Goal: Information Seeking & Learning: Learn about a topic

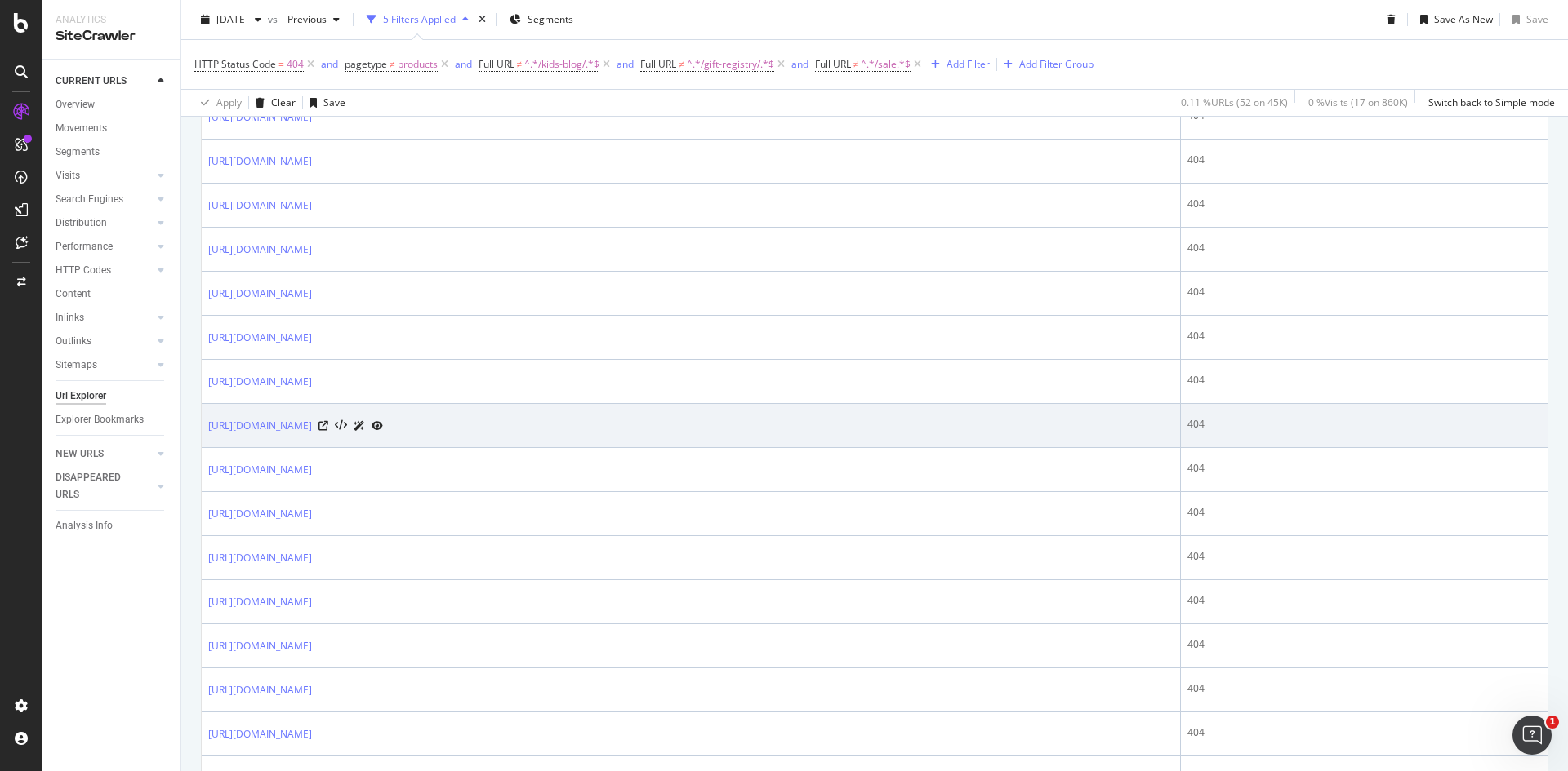
scroll to position [2119, 0]
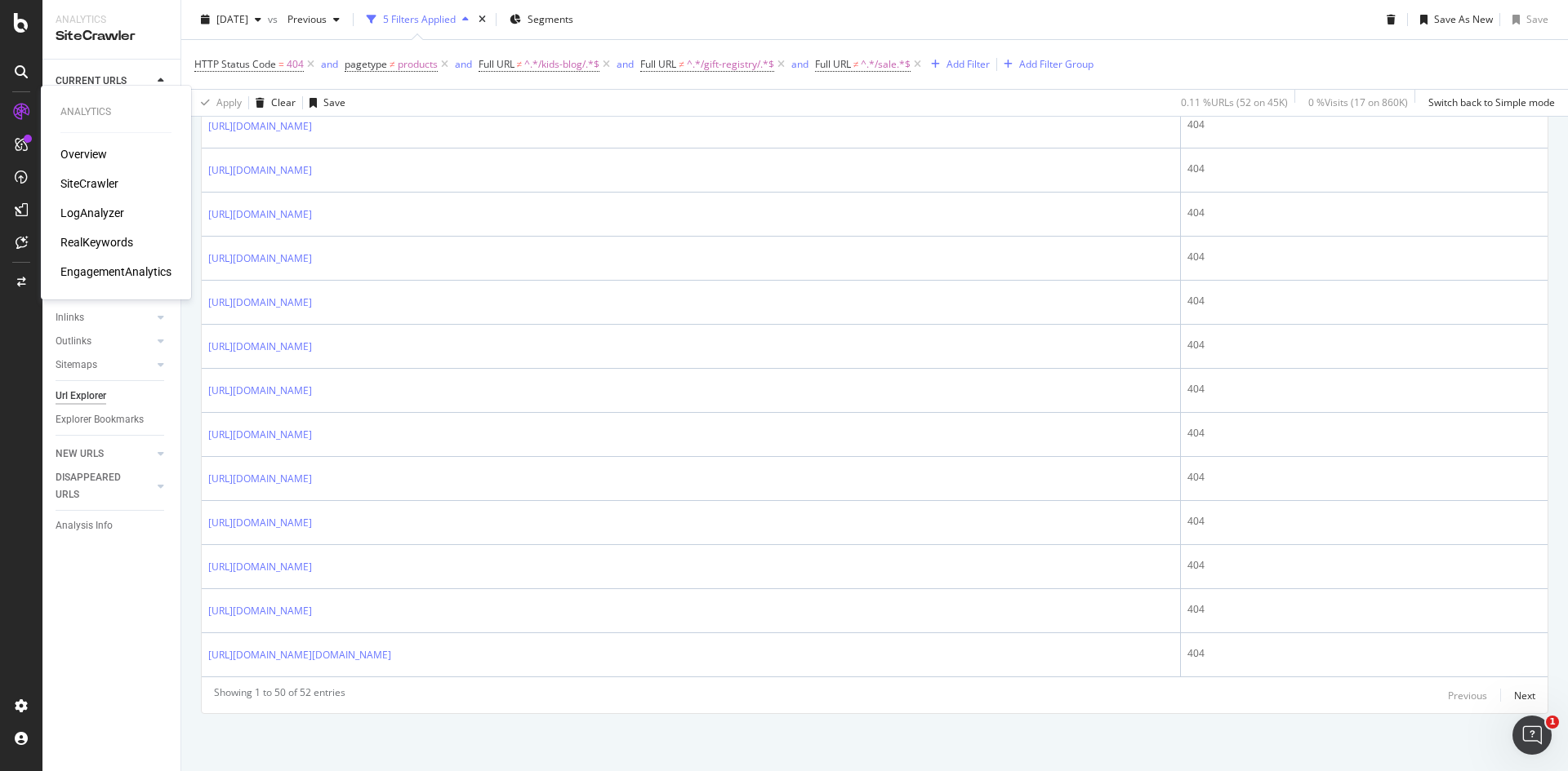
click at [91, 236] on div "RealKeywords" at bounding box center [97, 242] width 73 height 16
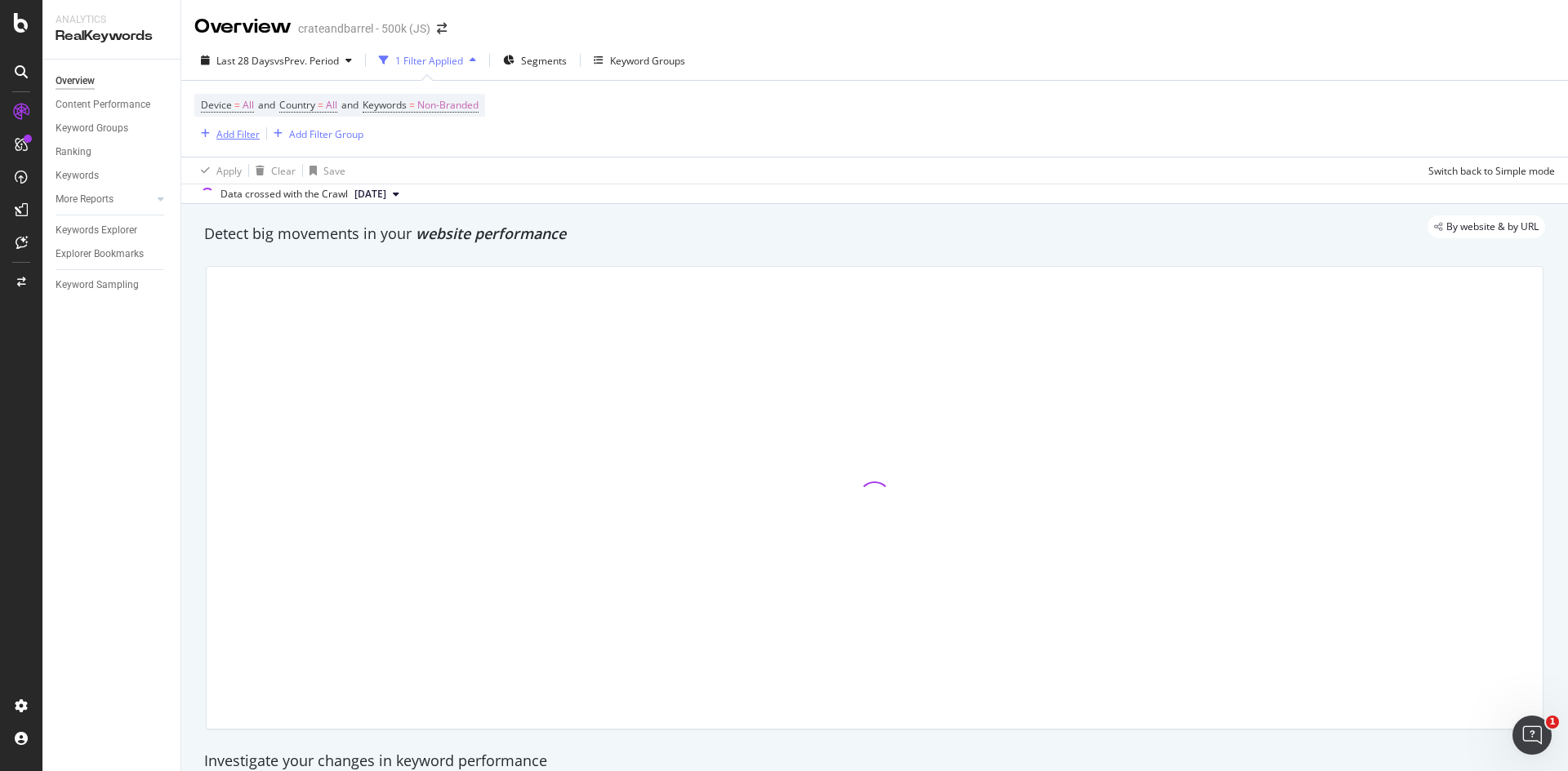
click at [235, 138] on div "Add Filter" at bounding box center [238, 134] width 43 height 14
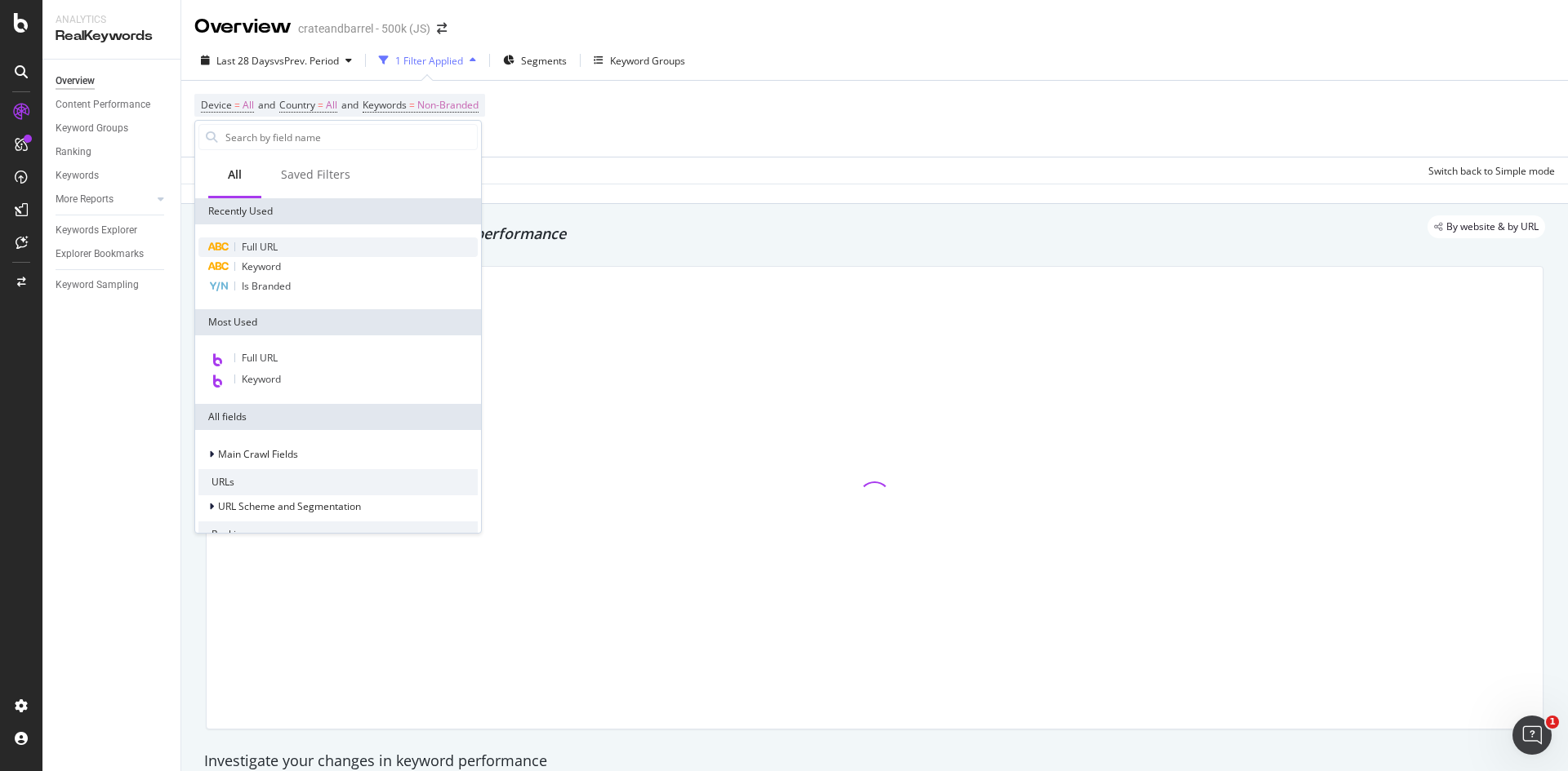
click at [247, 240] on span "Full URL" at bounding box center [259, 247] width 36 height 14
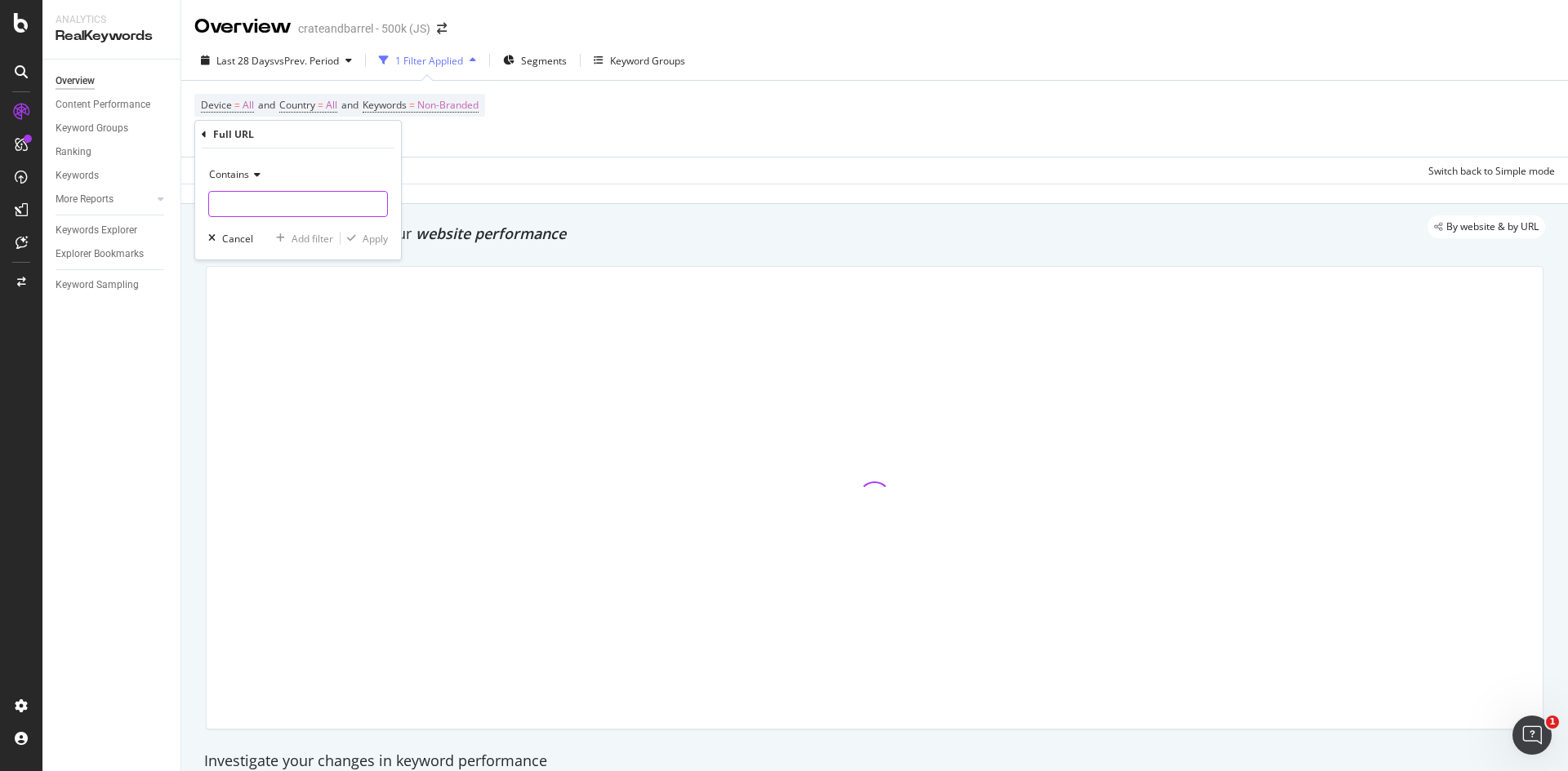
click at [269, 211] on input "text" at bounding box center [297, 204] width 178 height 26
click at [260, 174] on div "Contains" at bounding box center [297, 175] width 179 height 26
click at [269, 217] on div "Equal to" at bounding box center [300, 208] width 175 height 21
click at [307, 211] on input "text" at bounding box center [297, 204] width 178 height 26
paste input "[URL][DOMAIN_NAME]"
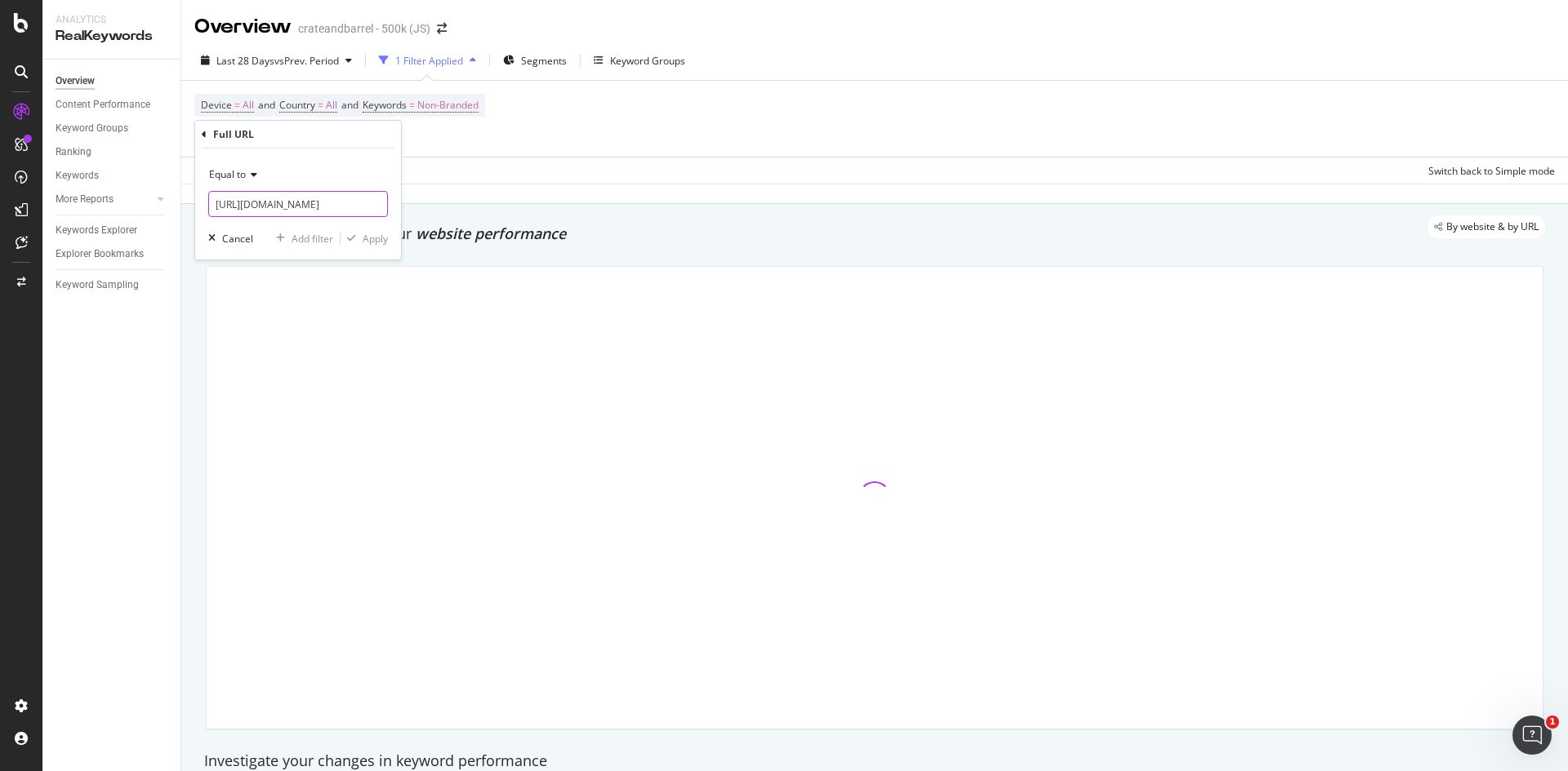
scroll to position [0, 299]
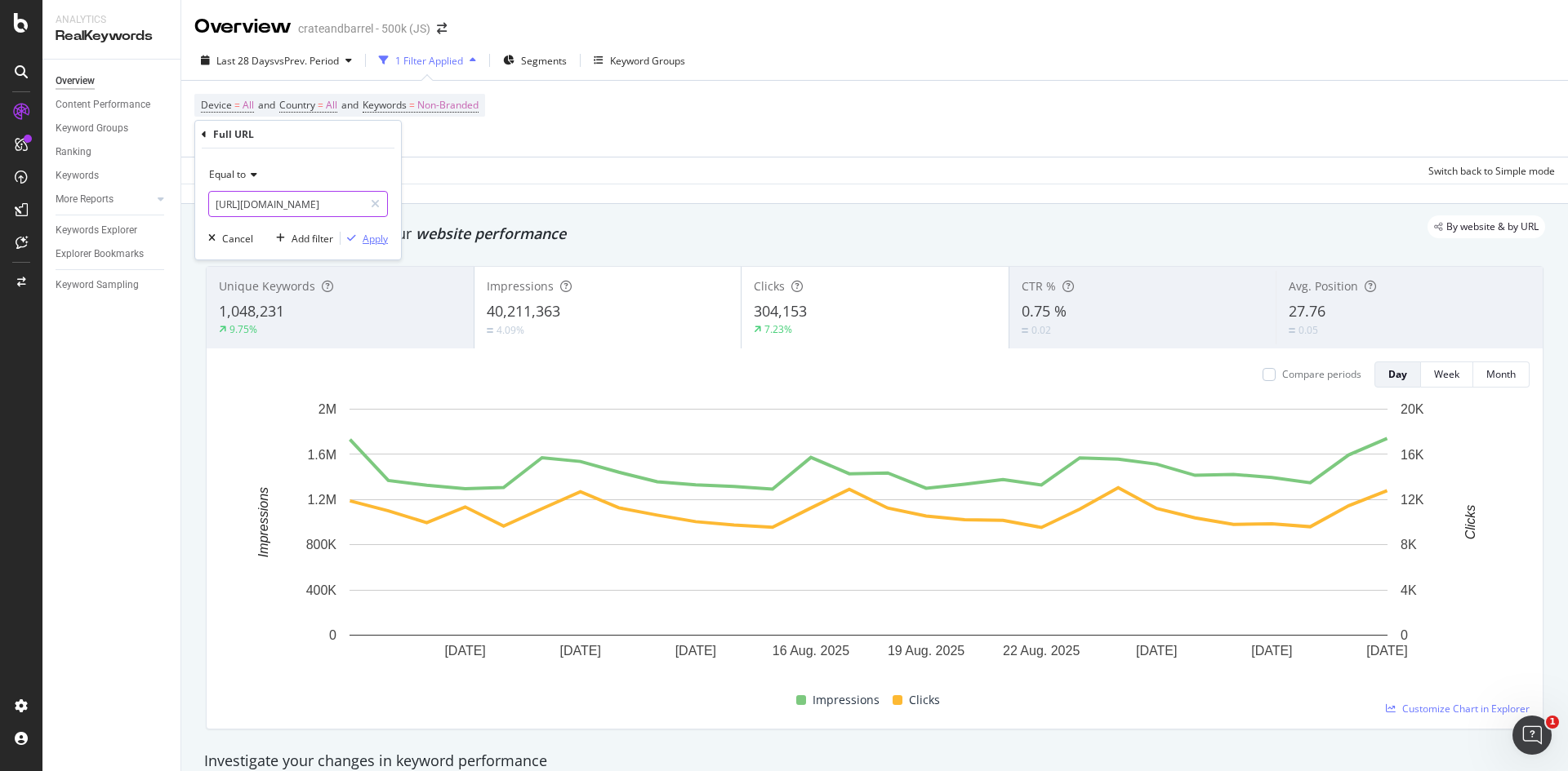
type input "[URL][DOMAIN_NAME]"
click at [364, 243] on div "Apply" at bounding box center [374, 239] width 25 height 14
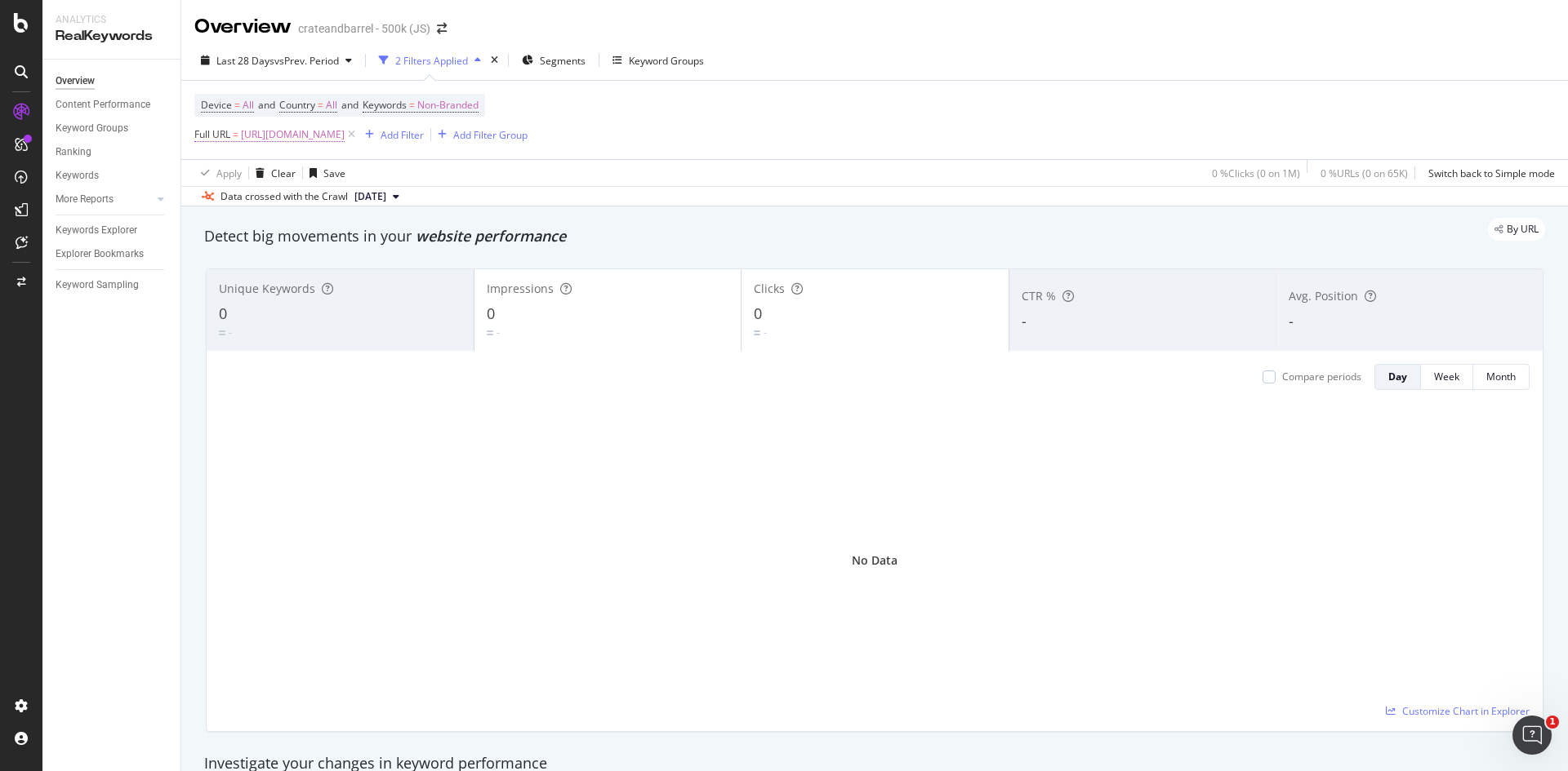
click at [345, 144] on span "[URL][DOMAIN_NAME]" at bounding box center [293, 134] width 104 height 23
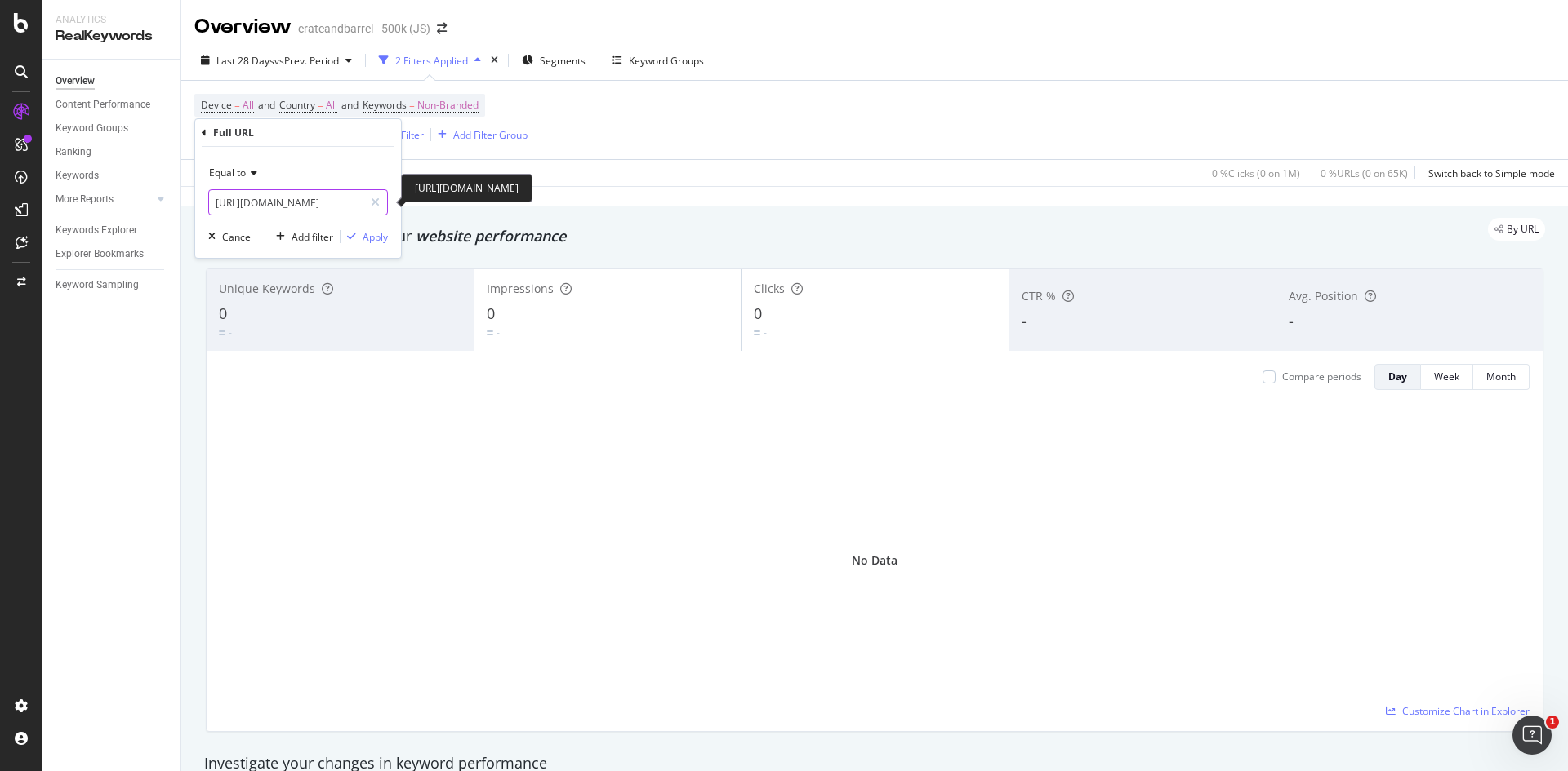
click at [289, 201] on input "[URL][DOMAIN_NAME]" at bounding box center [286, 203] width 154 height 26
paste input "le-creuset-nuit-5225"
type input "[URL][DOMAIN_NAME]"
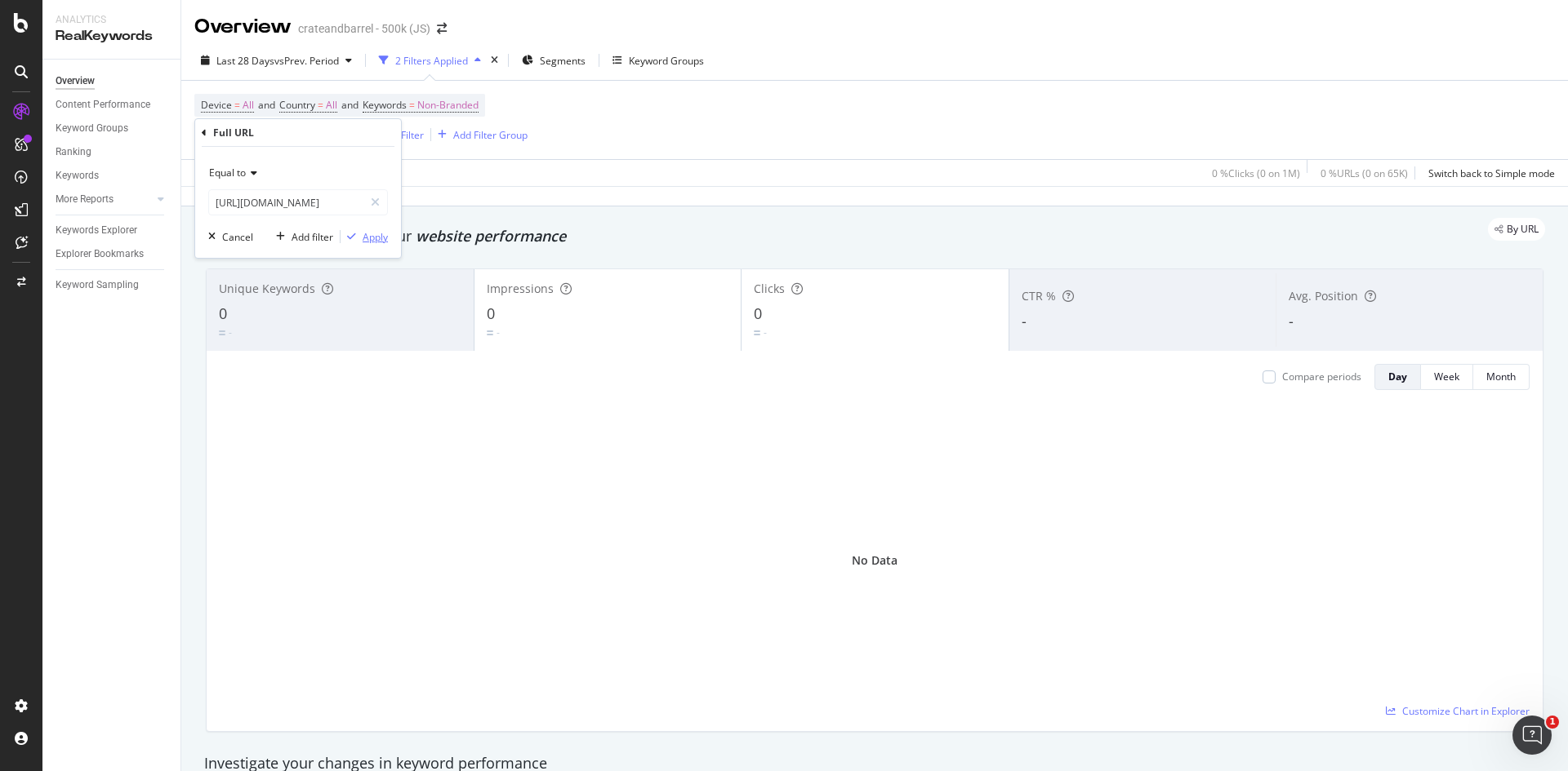
click at [379, 239] on div "Apply" at bounding box center [374, 237] width 25 height 14
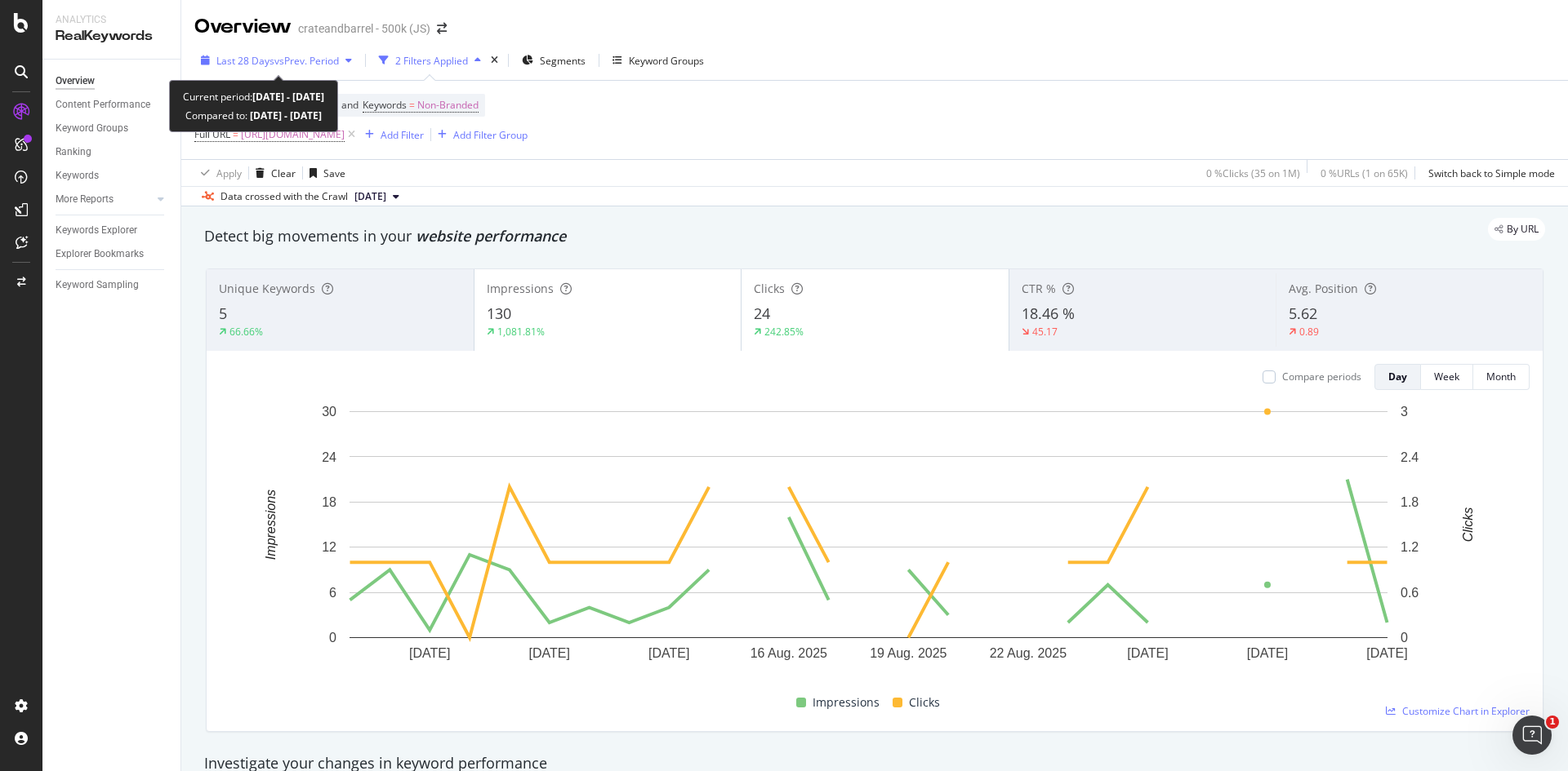
click at [307, 58] on span "vs Prev. Period" at bounding box center [307, 61] width 64 height 14
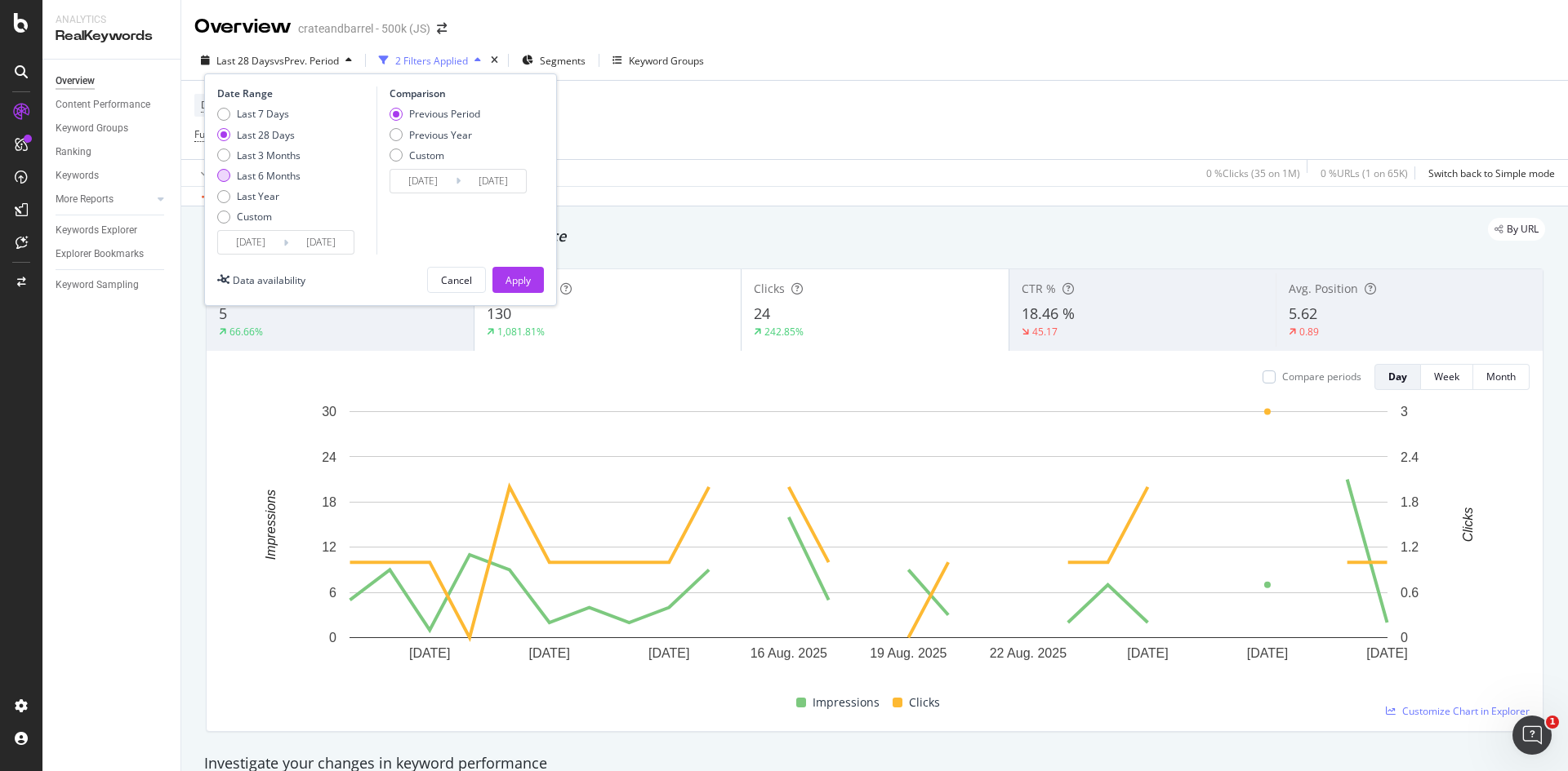
click at [276, 178] on div "Last 7 Days Last 28 Days Last 3 Months Last 6 Months Last Year Custom" at bounding box center [259, 168] width 83 height 123
click at [273, 177] on div "Last 6 Months" at bounding box center [268, 176] width 63 height 14
type input "[DATE]"
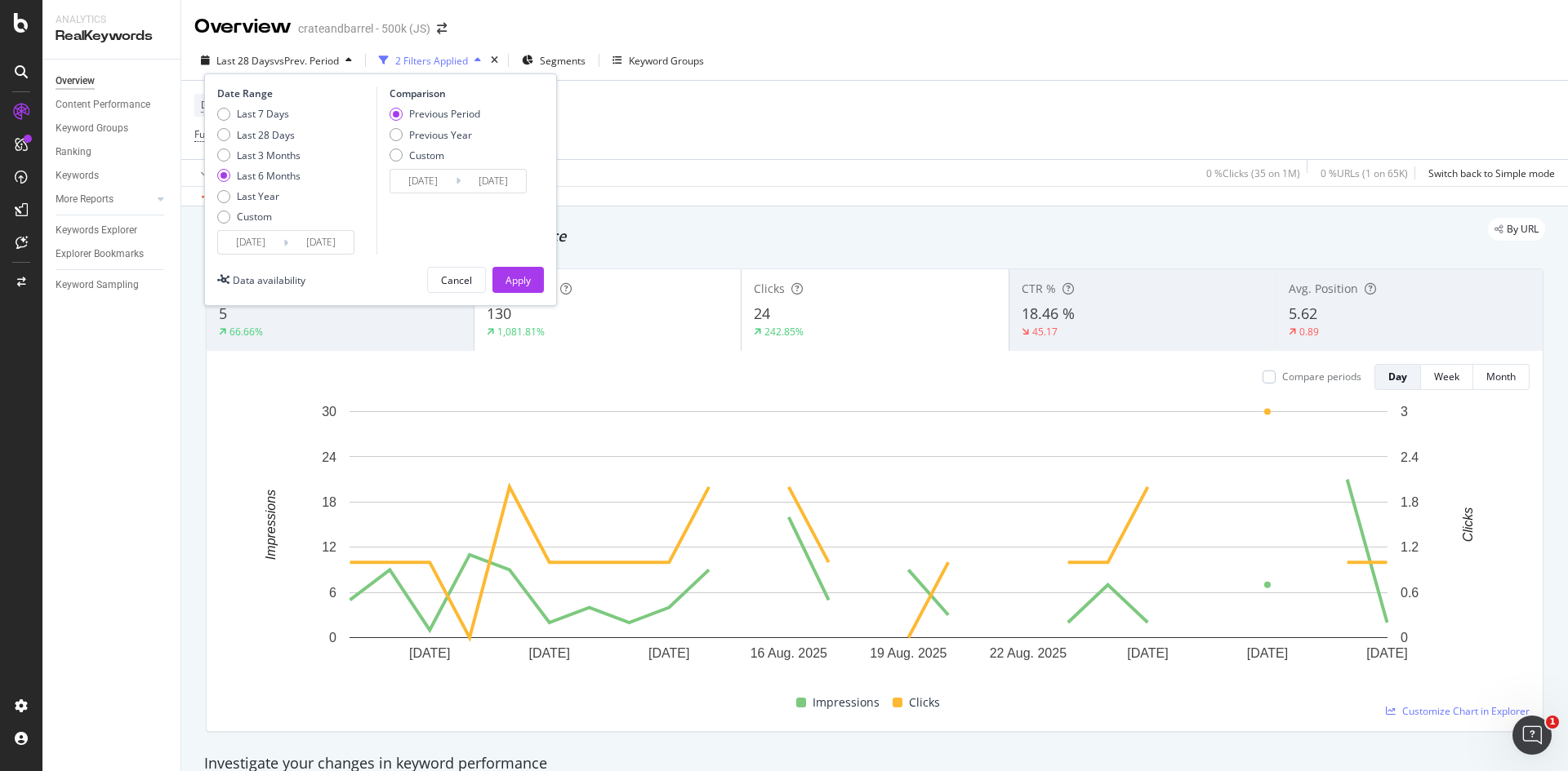
drag, startPoint x: 505, startPoint y: 281, endPoint x: 607, endPoint y: 165, distance: 154.5
click at [505, 277] on div "Apply" at bounding box center [517, 281] width 25 height 14
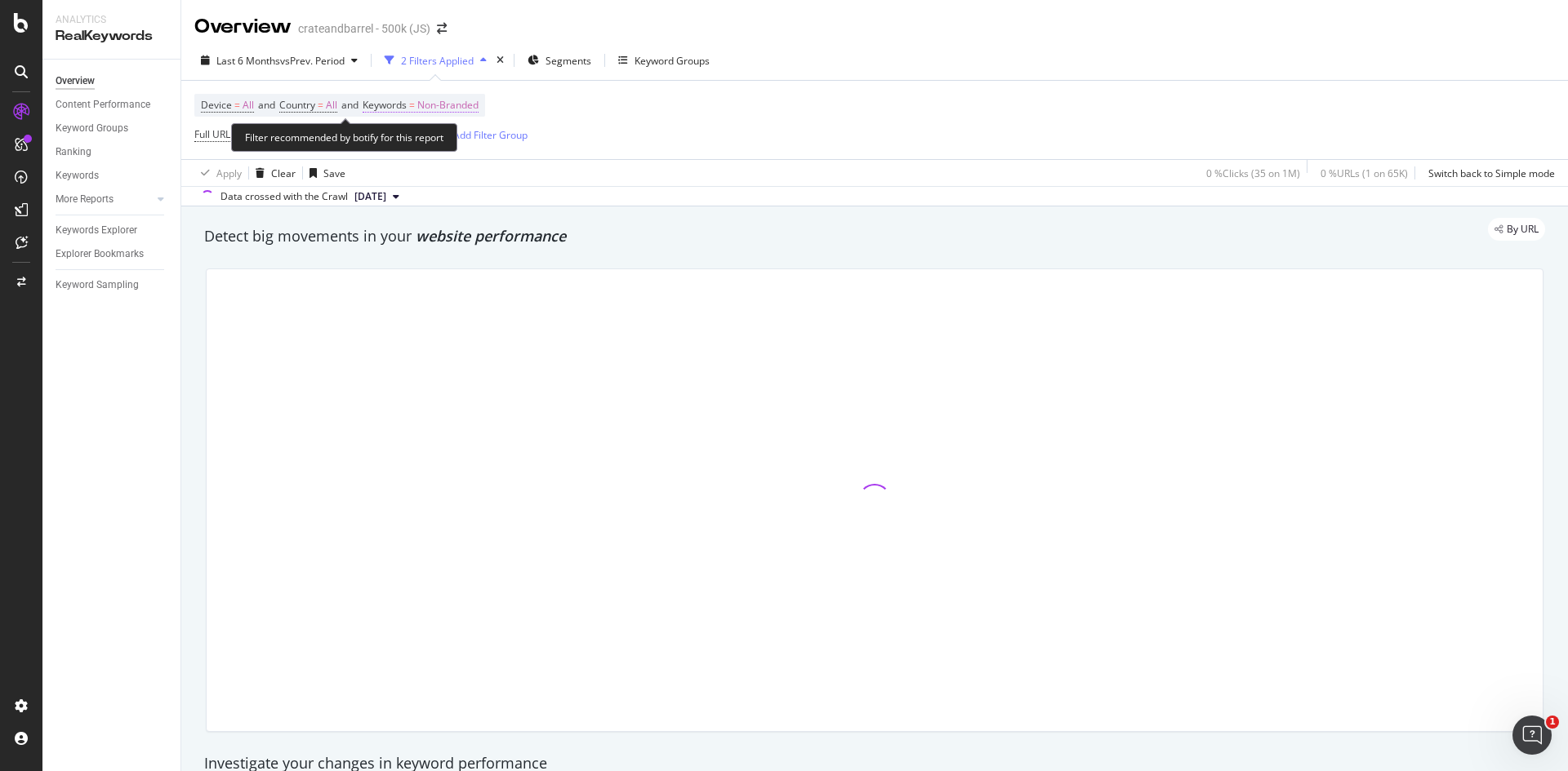
click at [438, 107] on span "Non-Branded" at bounding box center [447, 105] width 62 height 23
click at [450, 147] on span "Non-Branded" at bounding box center [420, 143] width 68 height 14
click at [421, 148] on span "Non-Branded" at bounding box center [420, 143] width 68 height 14
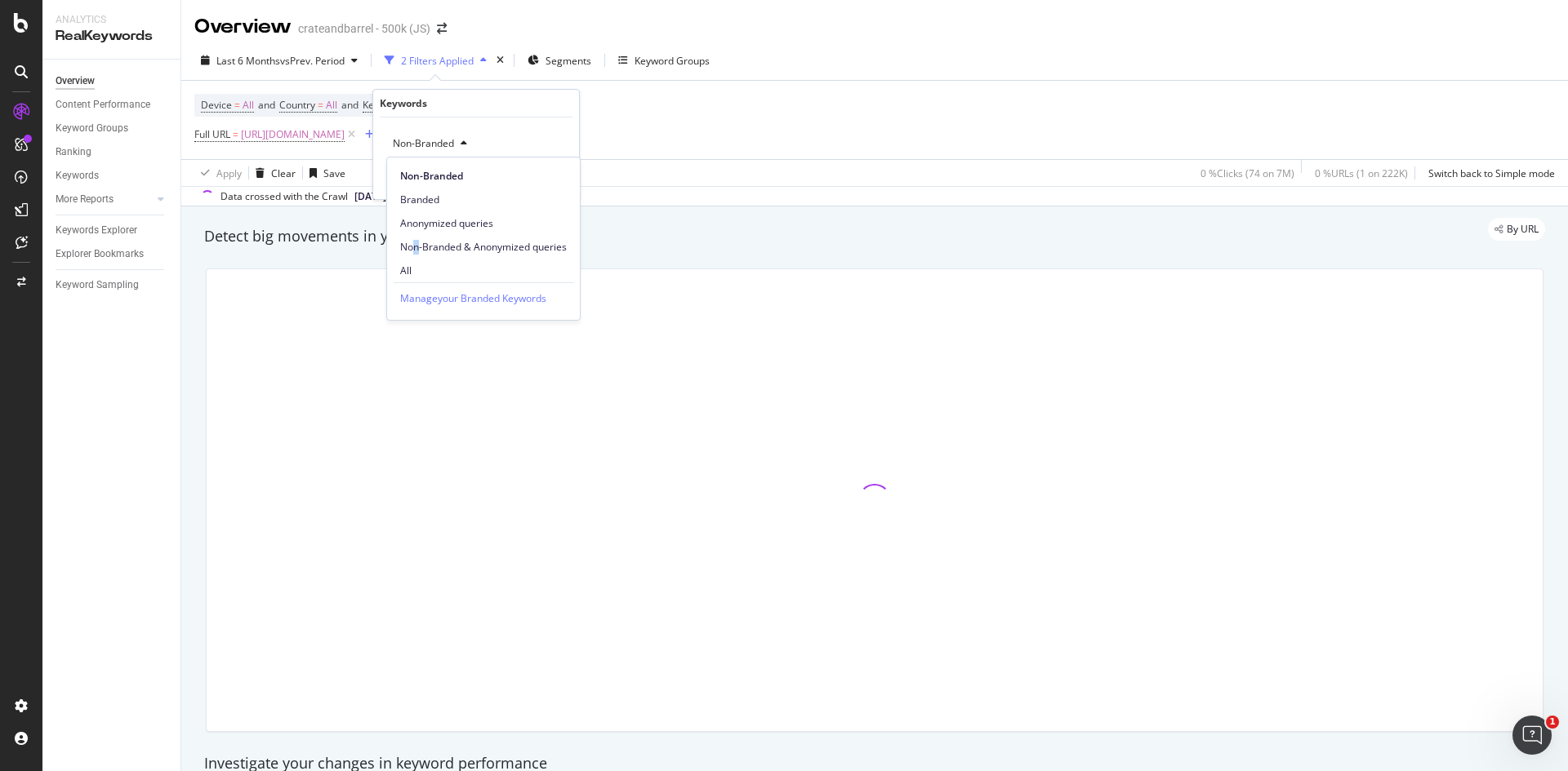
click at [415, 256] on div "Non-Branded & Anonymized queries" at bounding box center [484, 246] width 192 height 23
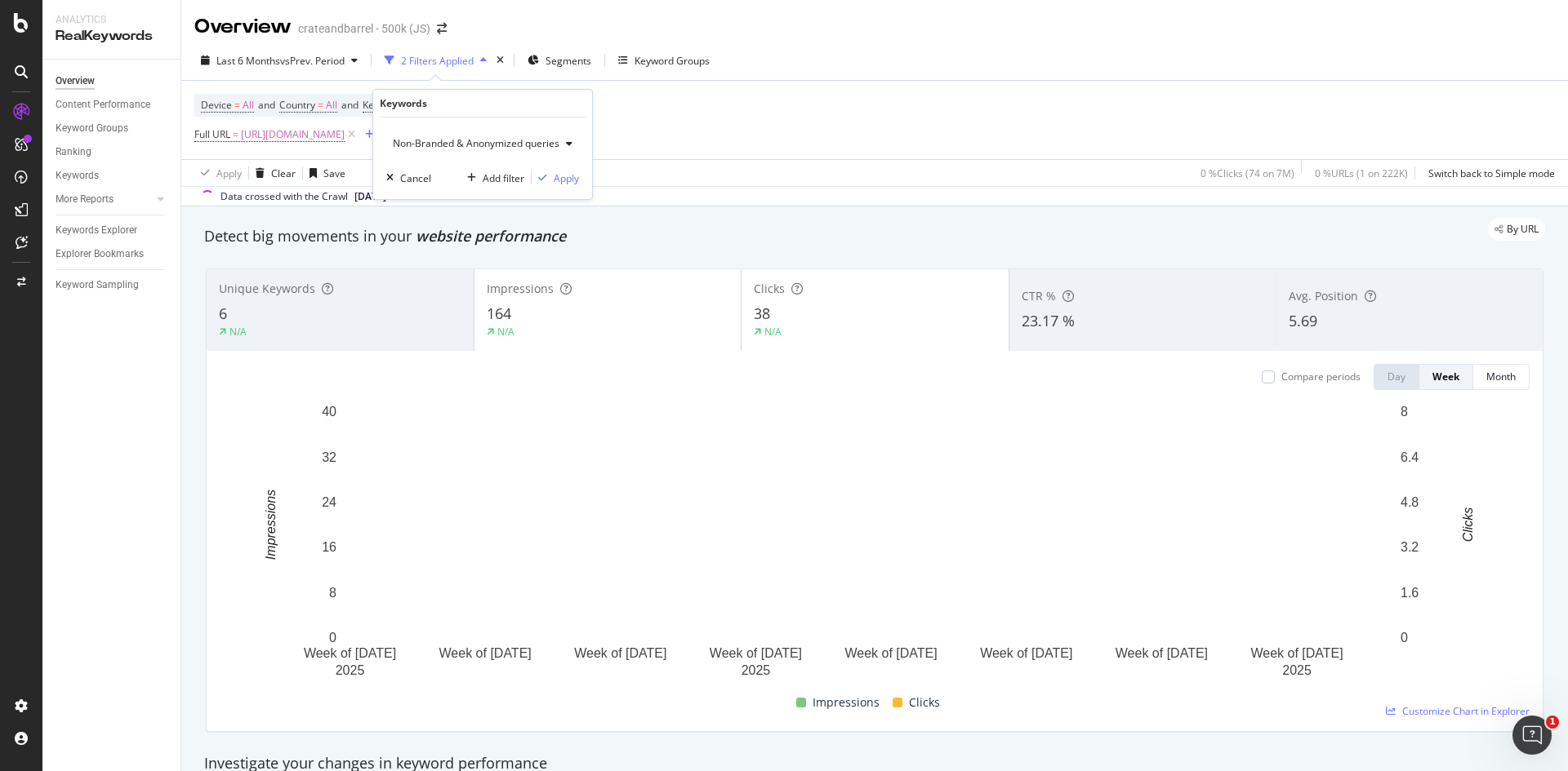
click at [435, 141] on span "Non-Branded & Anonymized queries" at bounding box center [473, 143] width 173 height 14
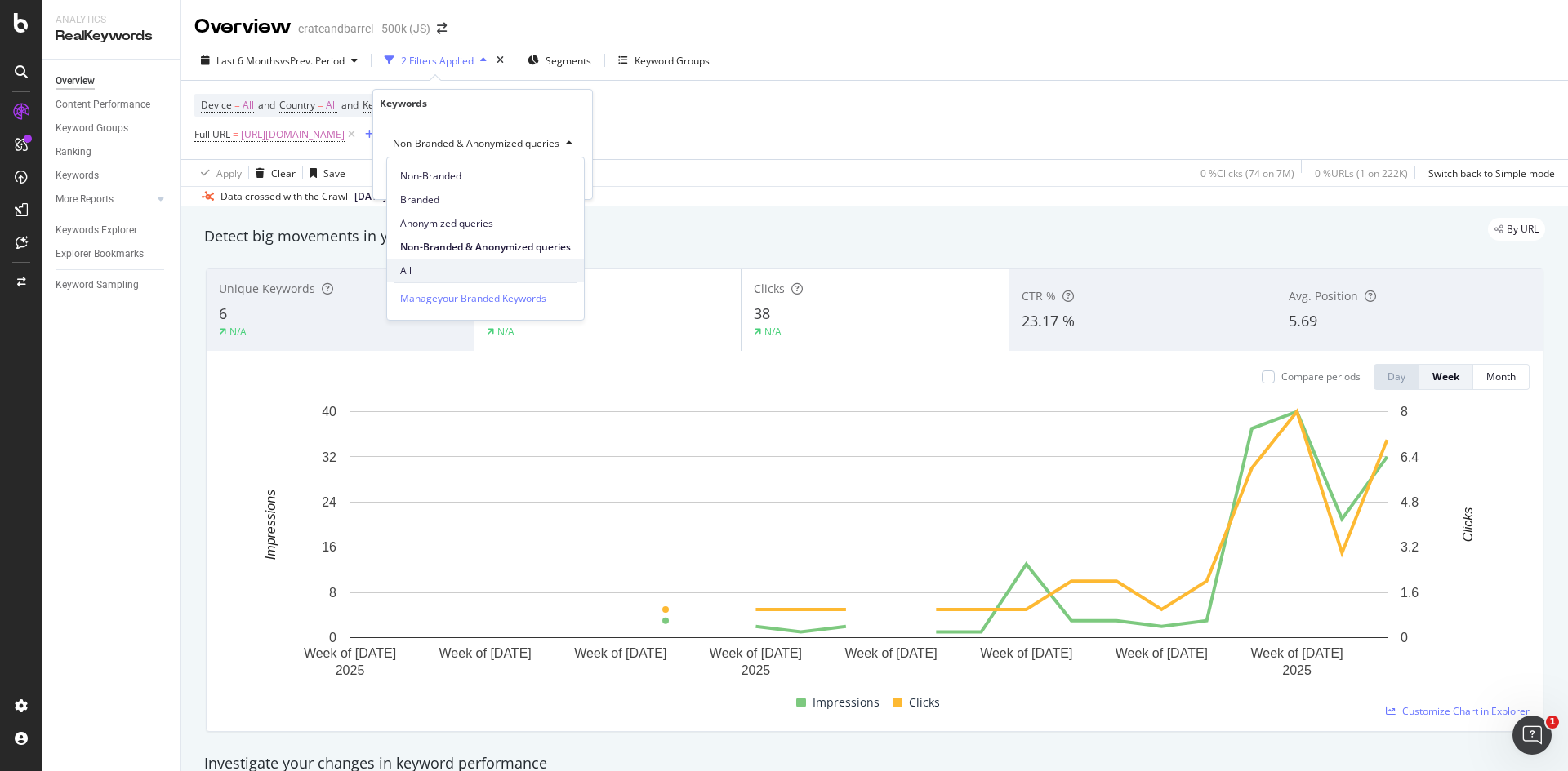
click at [426, 267] on span "All" at bounding box center [485, 270] width 171 height 15
click at [556, 174] on div "Apply" at bounding box center [553, 178] width 25 height 14
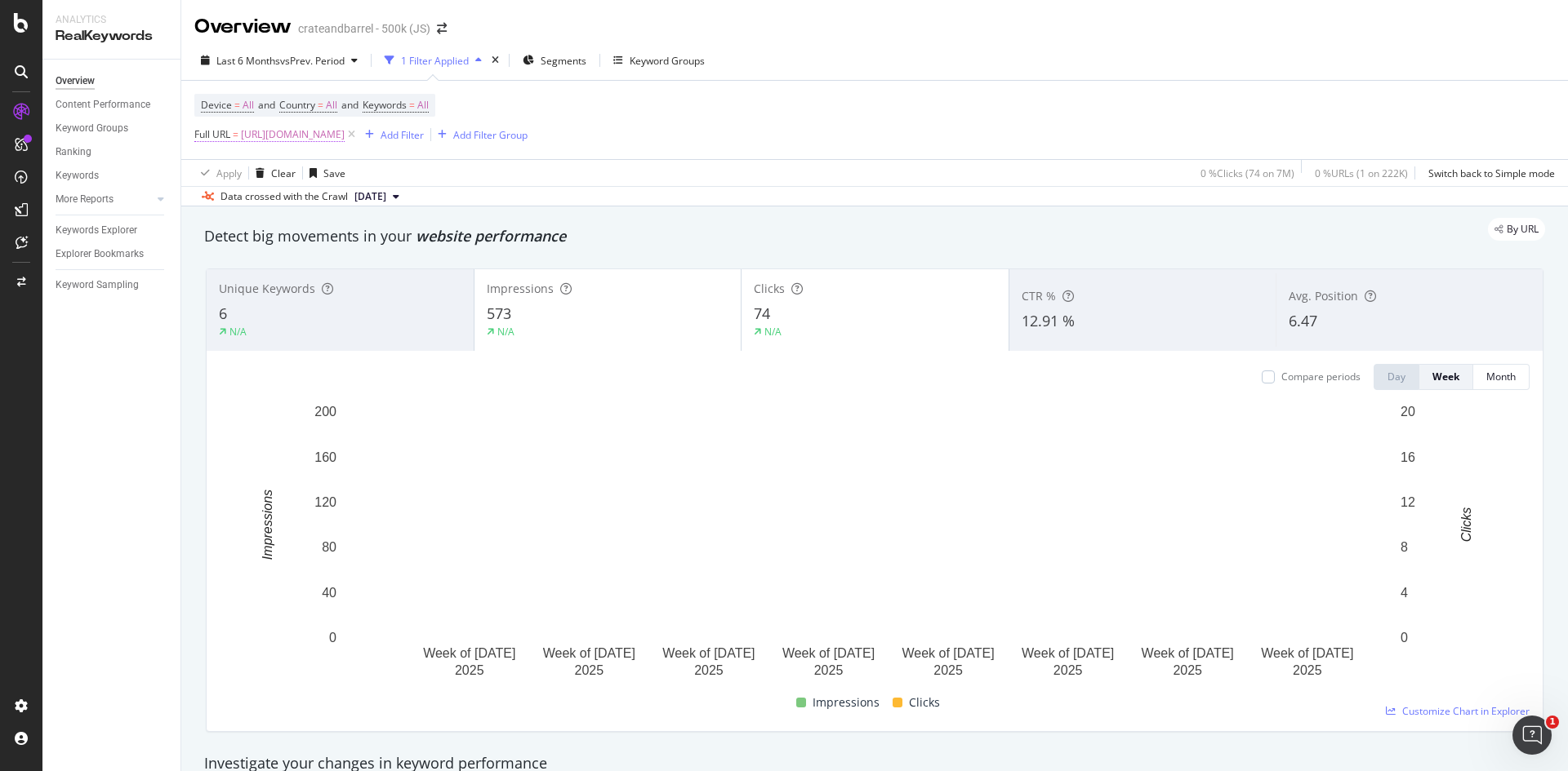
click at [317, 127] on span "[URL][DOMAIN_NAME]" at bounding box center [293, 134] width 104 height 23
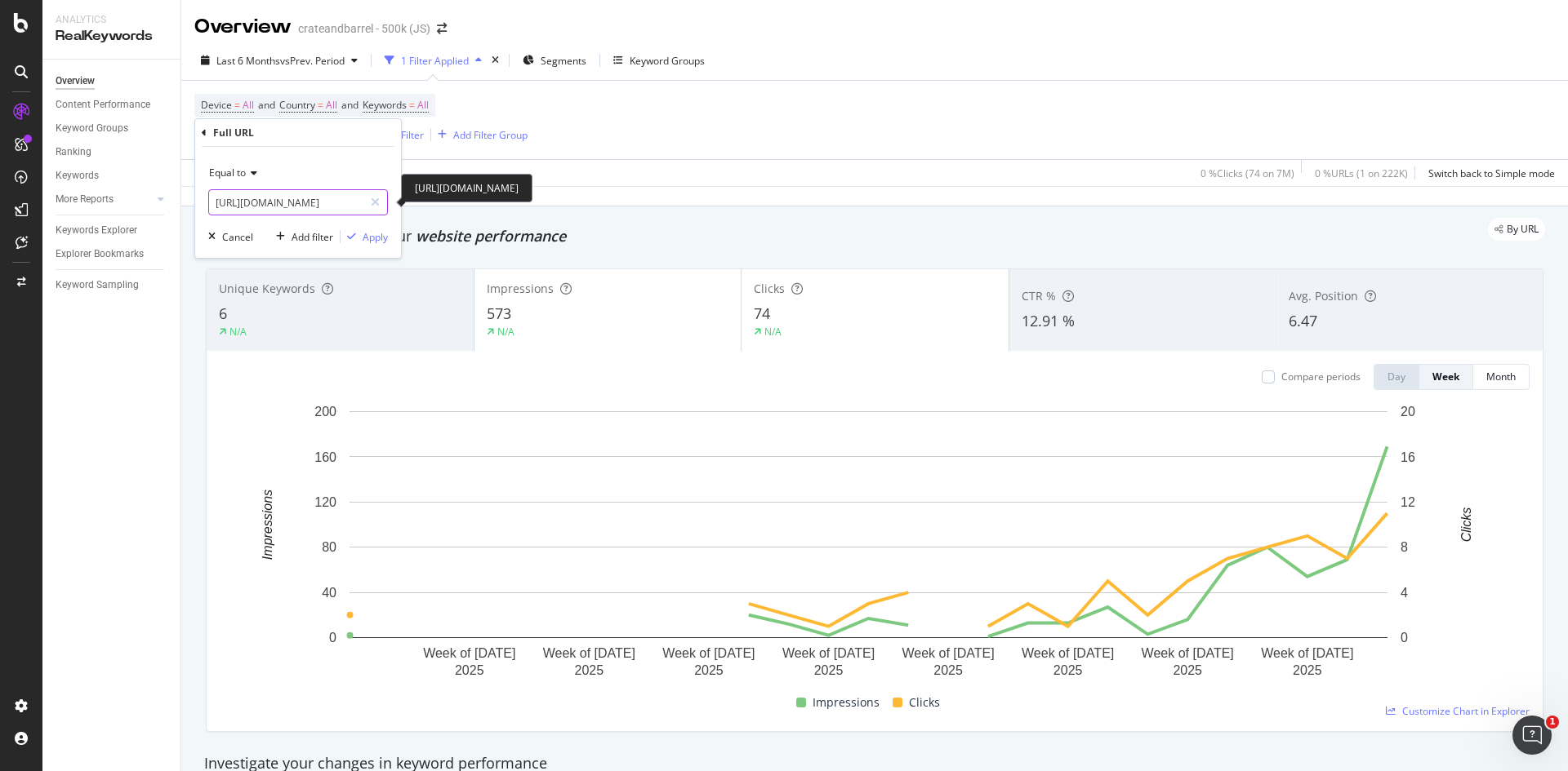
click at [316, 196] on input "[URL][DOMAIN_NAME]" at bounding box center [286, 203] width 154 height 26
paste input "cream-476"
type input "[URL][DOMAIN_NAME]"
click at [370, 235] on div "Apply" at bounding box center [374, 237] width 25 height 14
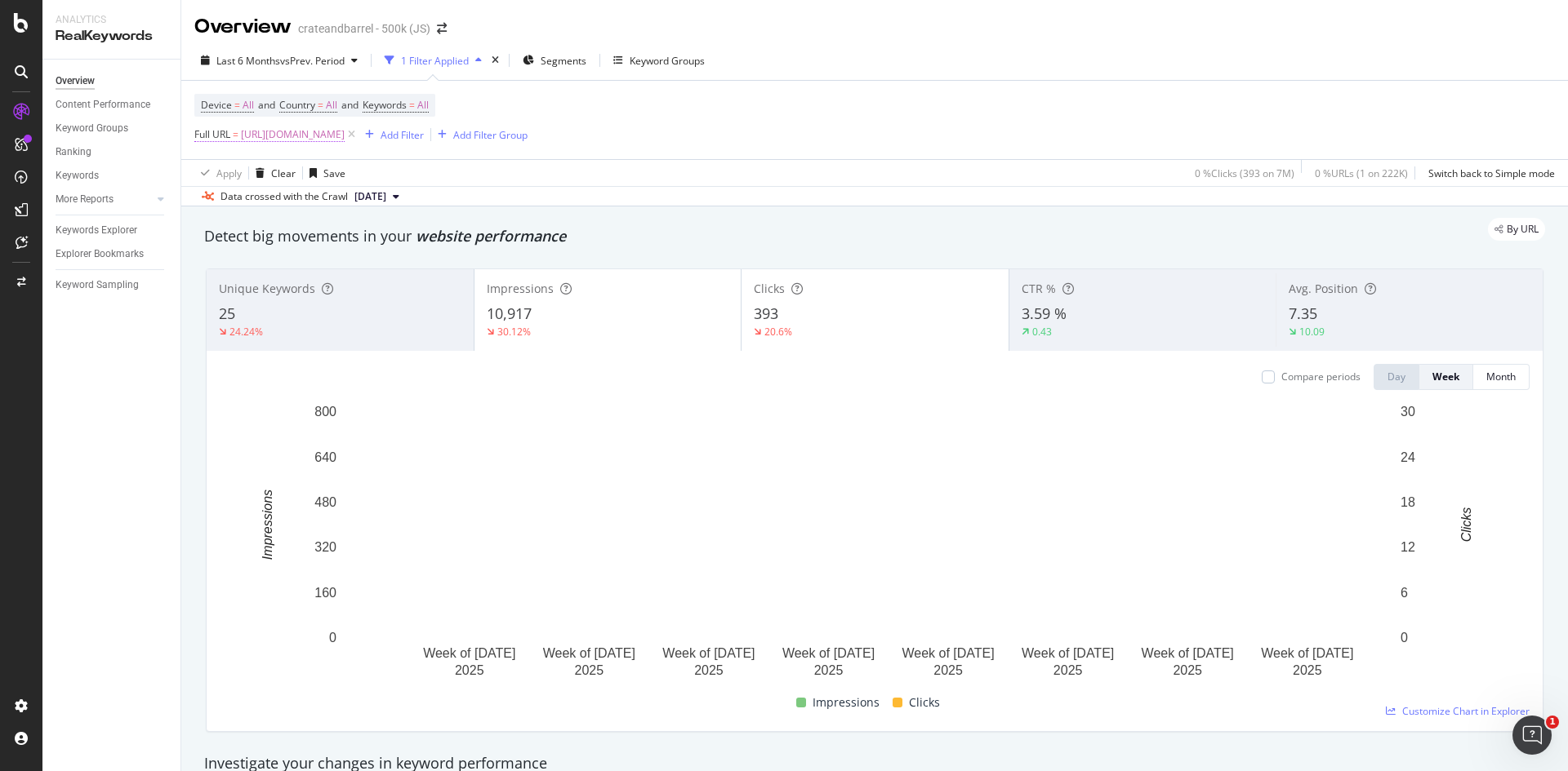
click at [345, 137] on span "[URL][DOMAIN_NAME]" at bounding box center [293, 134] width 104 height 23
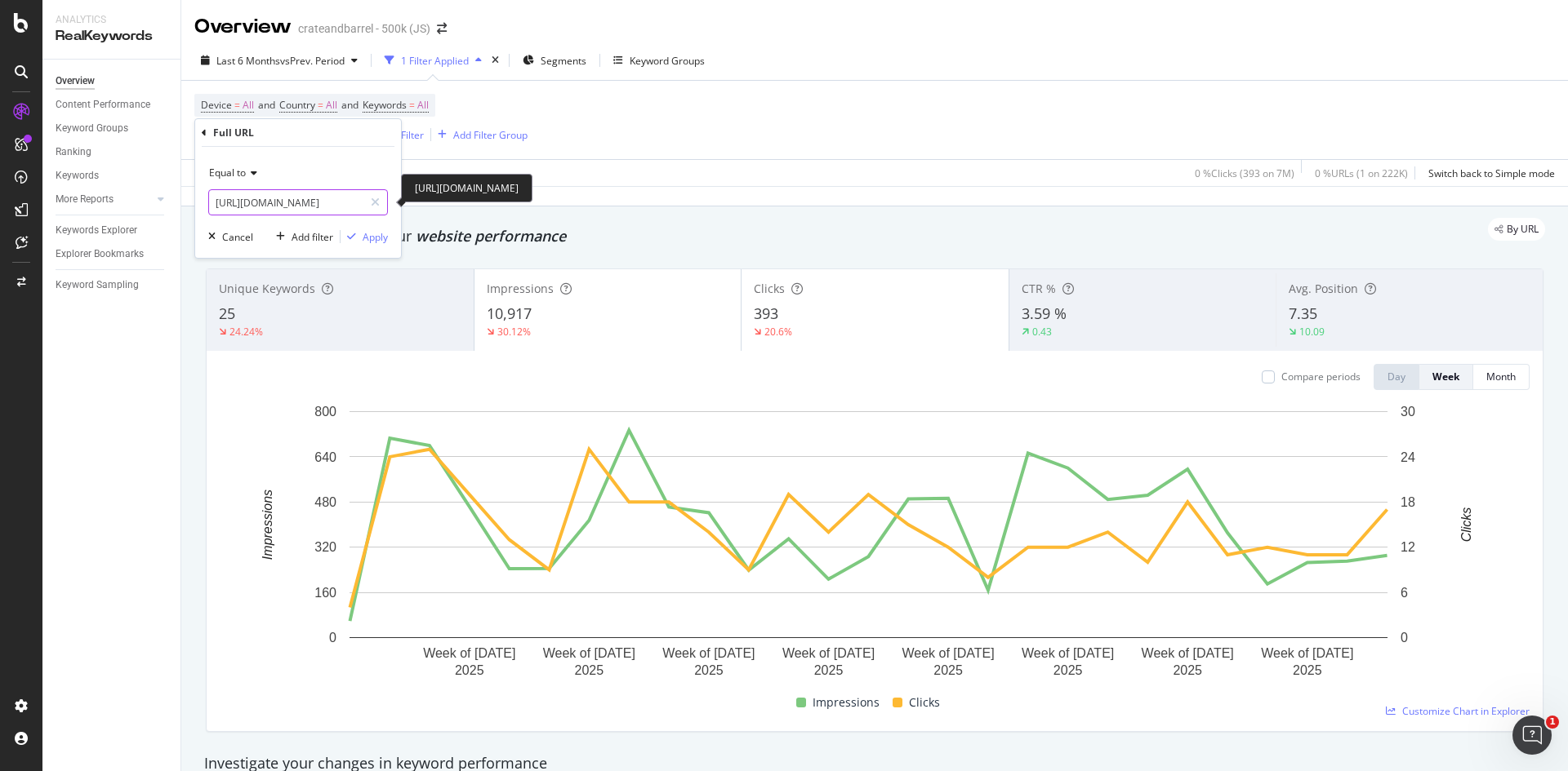
click at [299, 204] on input "[URL][DOMAIN_NAME]" at bounding box center [286, 203] width 154 height 26
paste input "hambray-4931"
type input "[URL][DOMAIN_NAME]"
drag, startPoint x: 371, startPoint y: 233, endPoint x: 460, endPoint y: 254, distance: 91.4
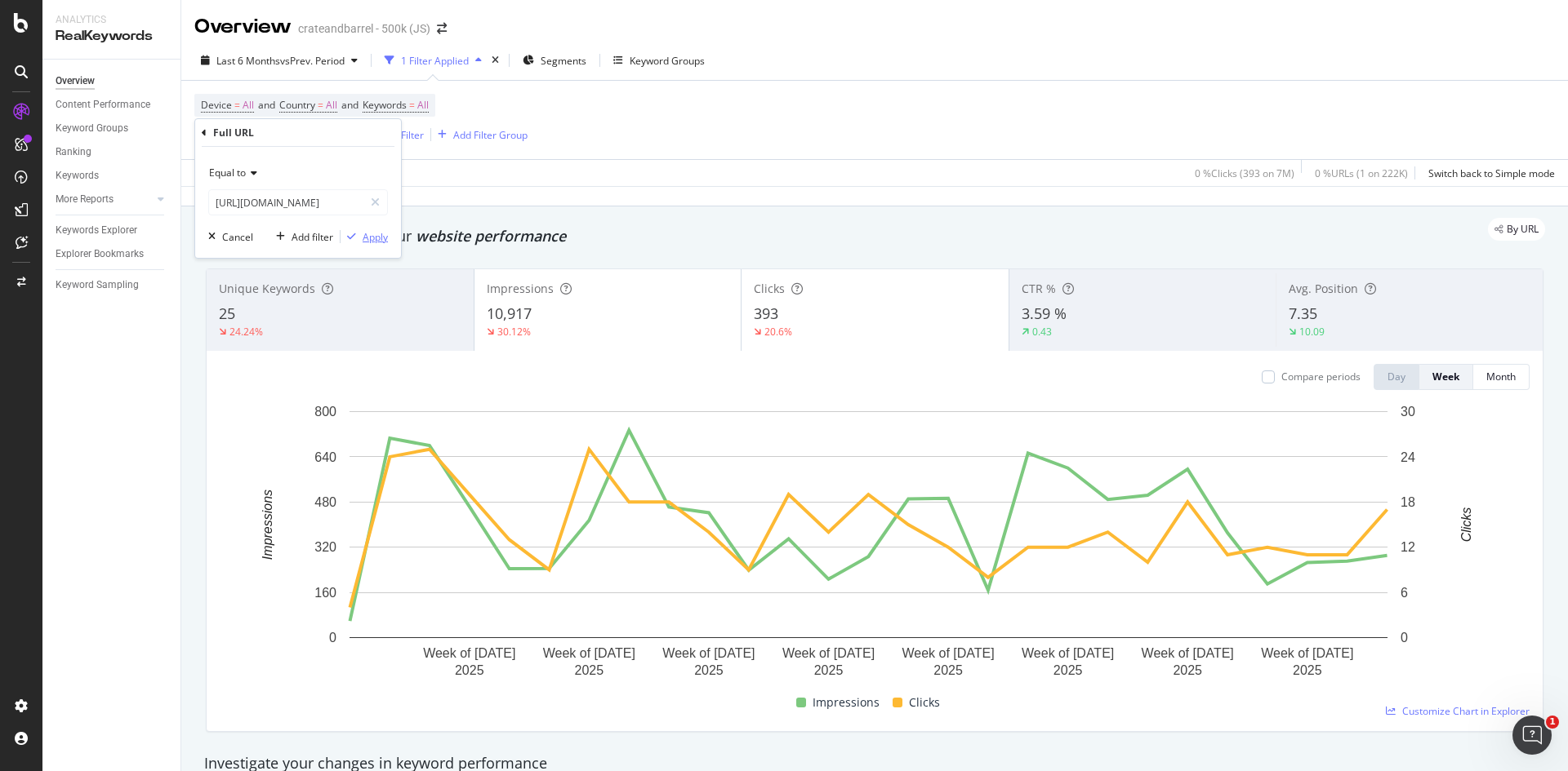
click at [371, 233] on div "Apply" at bounding box center [374, 237] width 25 height 14
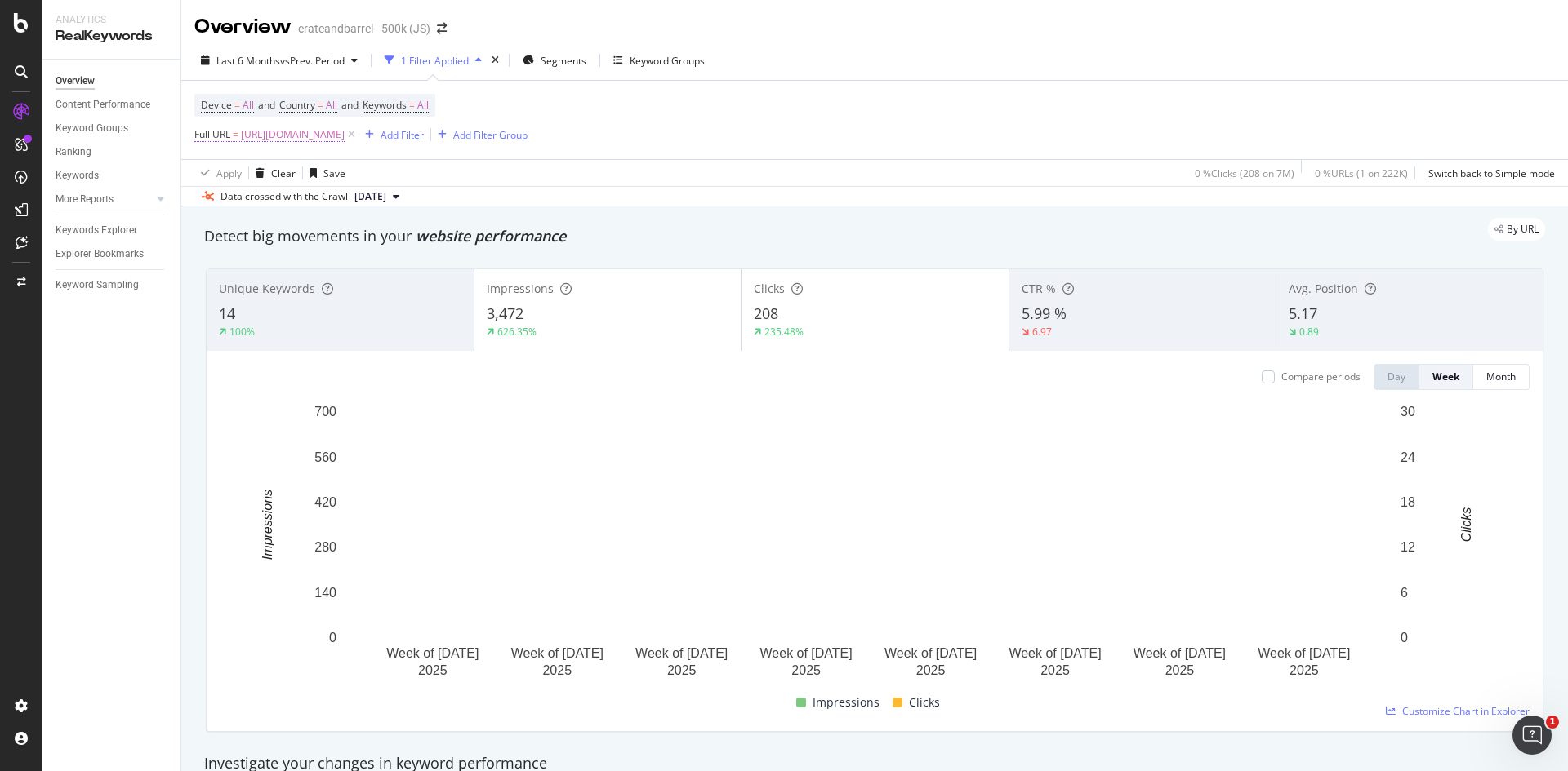
click at [345, 126] on span "[URL][DOMAIN_NAME]" at bounding box center [293, 134] width 104 height 23
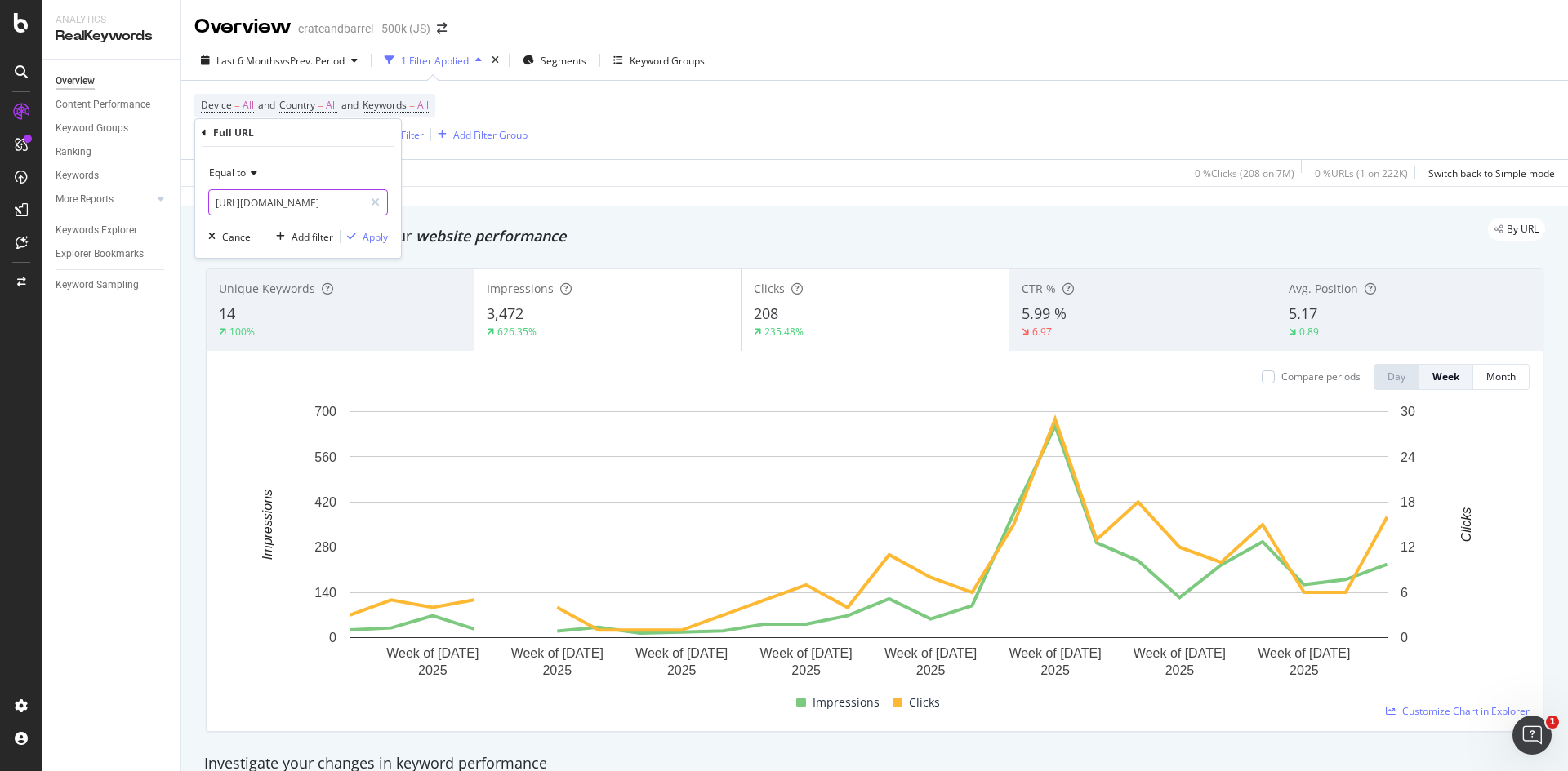
click at [332, 201] on input "[URL][DOMAIN_NAME]" at bounding box center [286, 203] width 154 height 26
paste input "thyme-le-creuset-4929"
type input "[URL][DOMAIN_NAME]"
click at [362, 234] on div "Apply" at bounding box center [374, 237] width 25 height 14
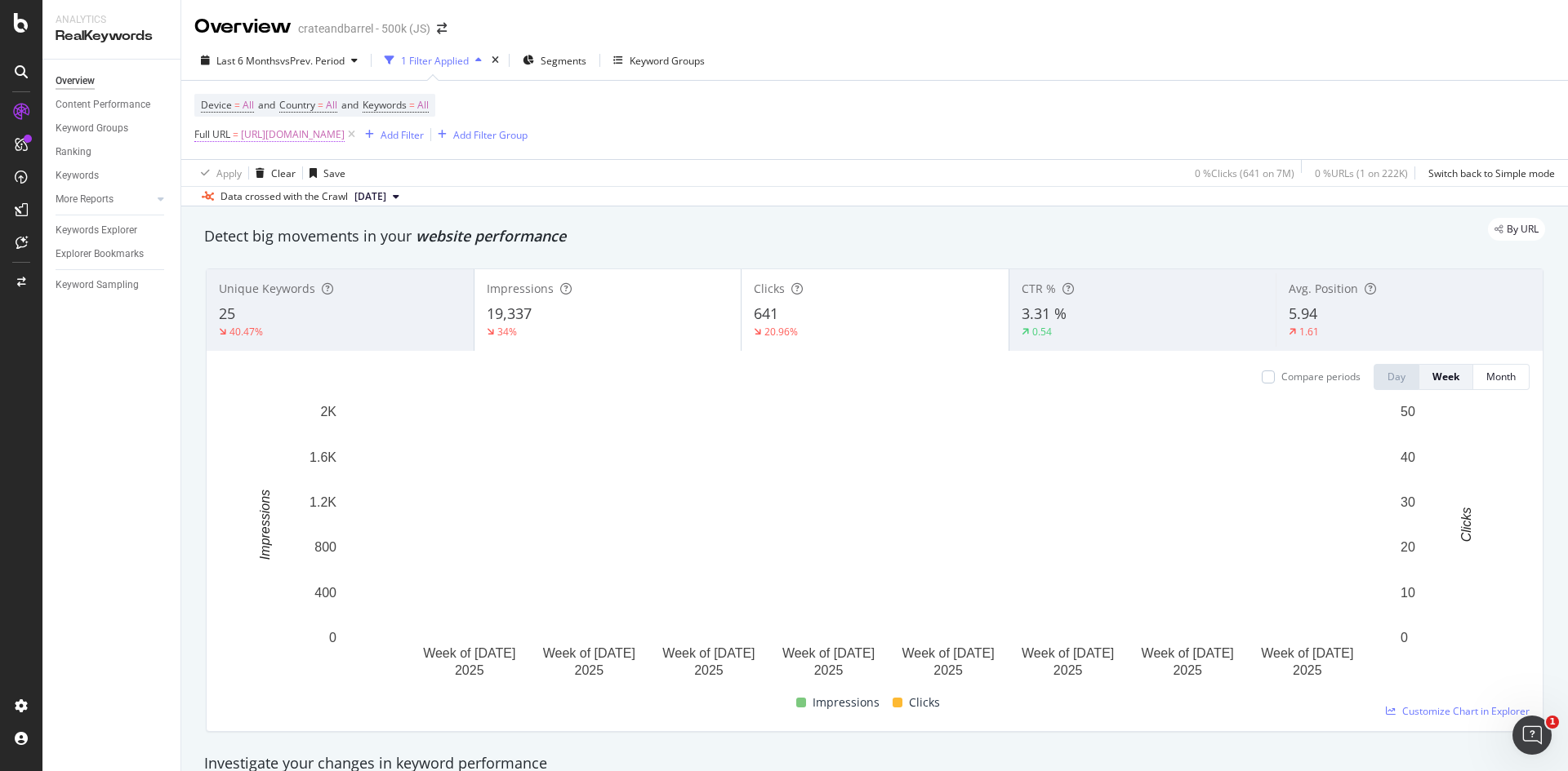
click at [345, 126] on span "[URL][DOMAIN_NAME]" at bounding box center [293, 134] width 104 height 23
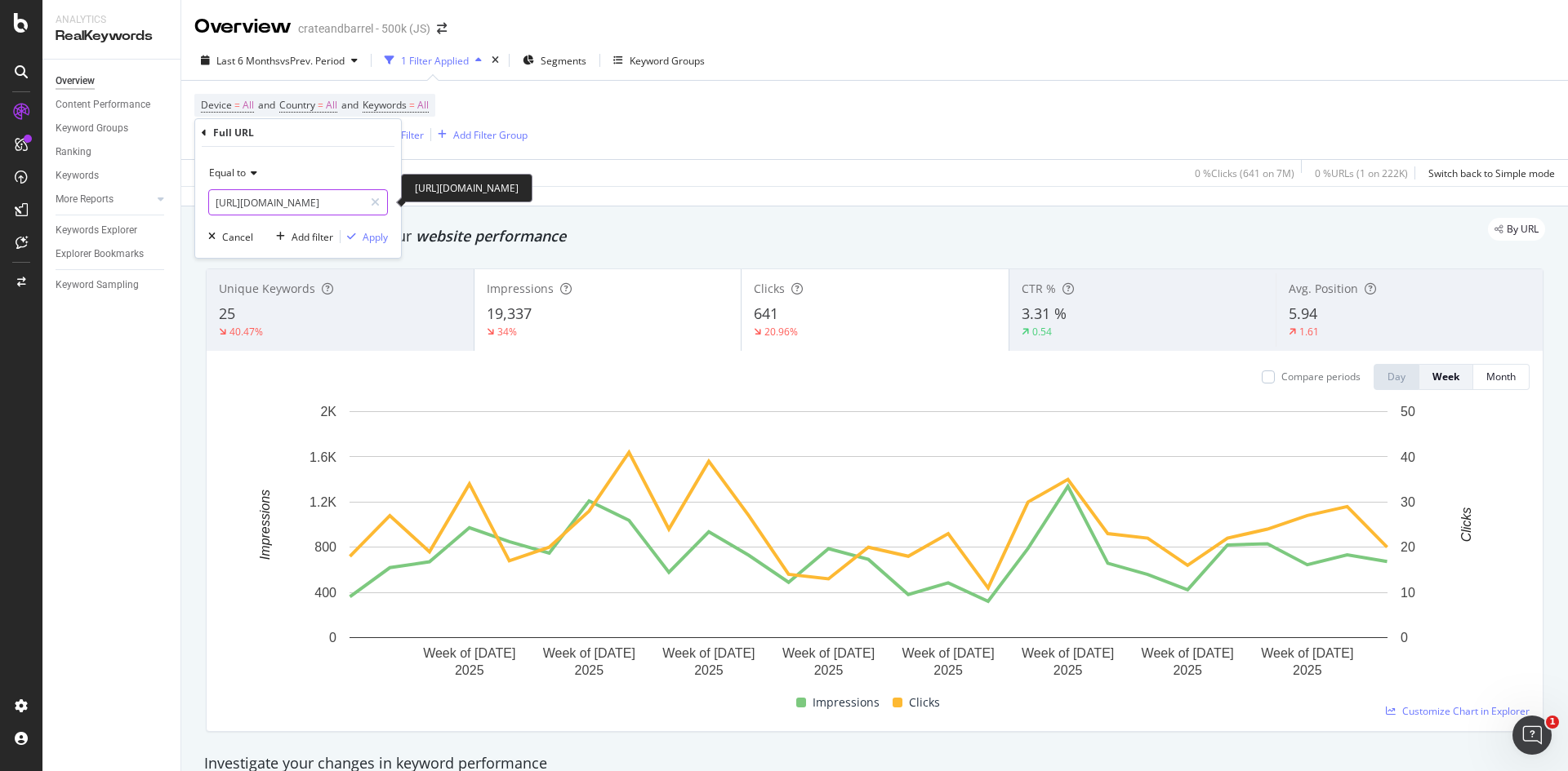
click at [338, 192] on input "[URL][DOMAIN_NAME]" at bounding box center [286, 203] width 154 height 26
paste input "le-creuset-[GEOGRAPHIC_DATA]-463"
type input "[URL][DOMAIN_NAME]"
click at [380, 236] on div "Apply" at bounding box center [374, 237] width 25 height 14
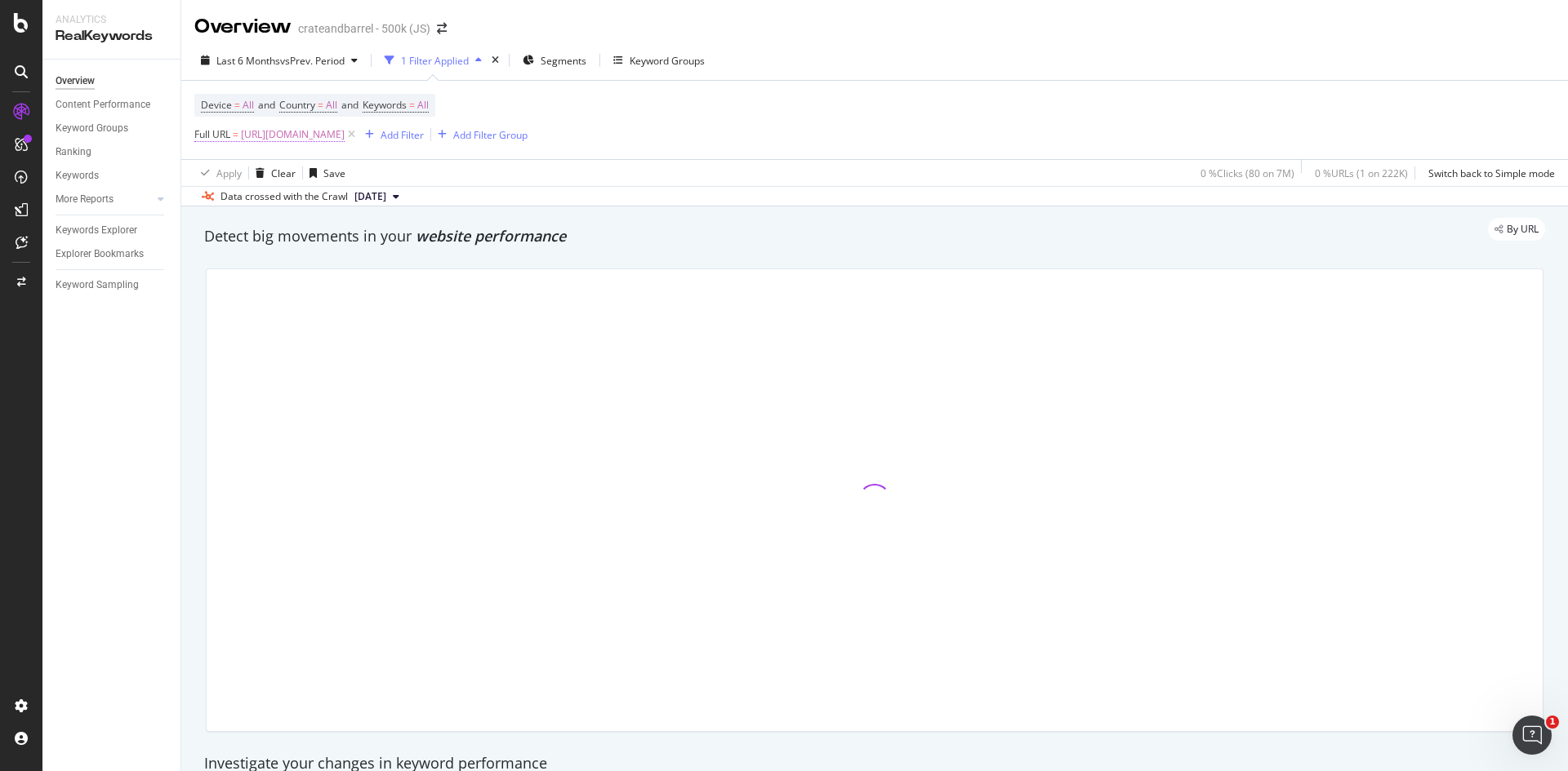
click at [345, 133] on span "[URL][DOMAIN_NAME]" at bounding box center [293, 134] width 104 height 23
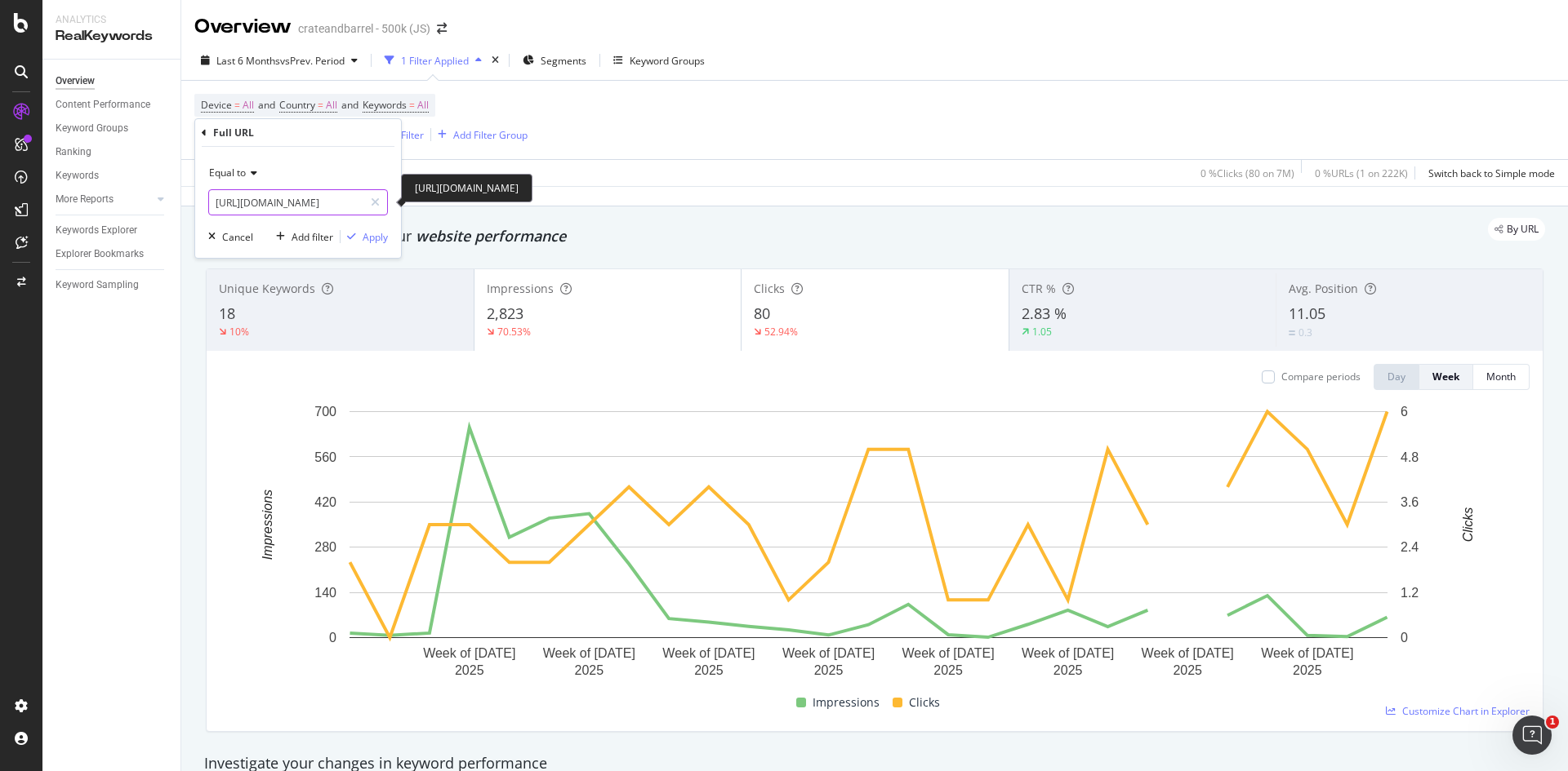
click at [331, 199] on input "[URL][DOMAIN_NAME]" at bounding box center [286, 203] width 154 height 26
paste input "caribbean-blue-464"
type input "[URL][DOMAIN_NAME]"
click at [367, 236] on div "Apply" at bounding box center [374, 237] width 25 height 14
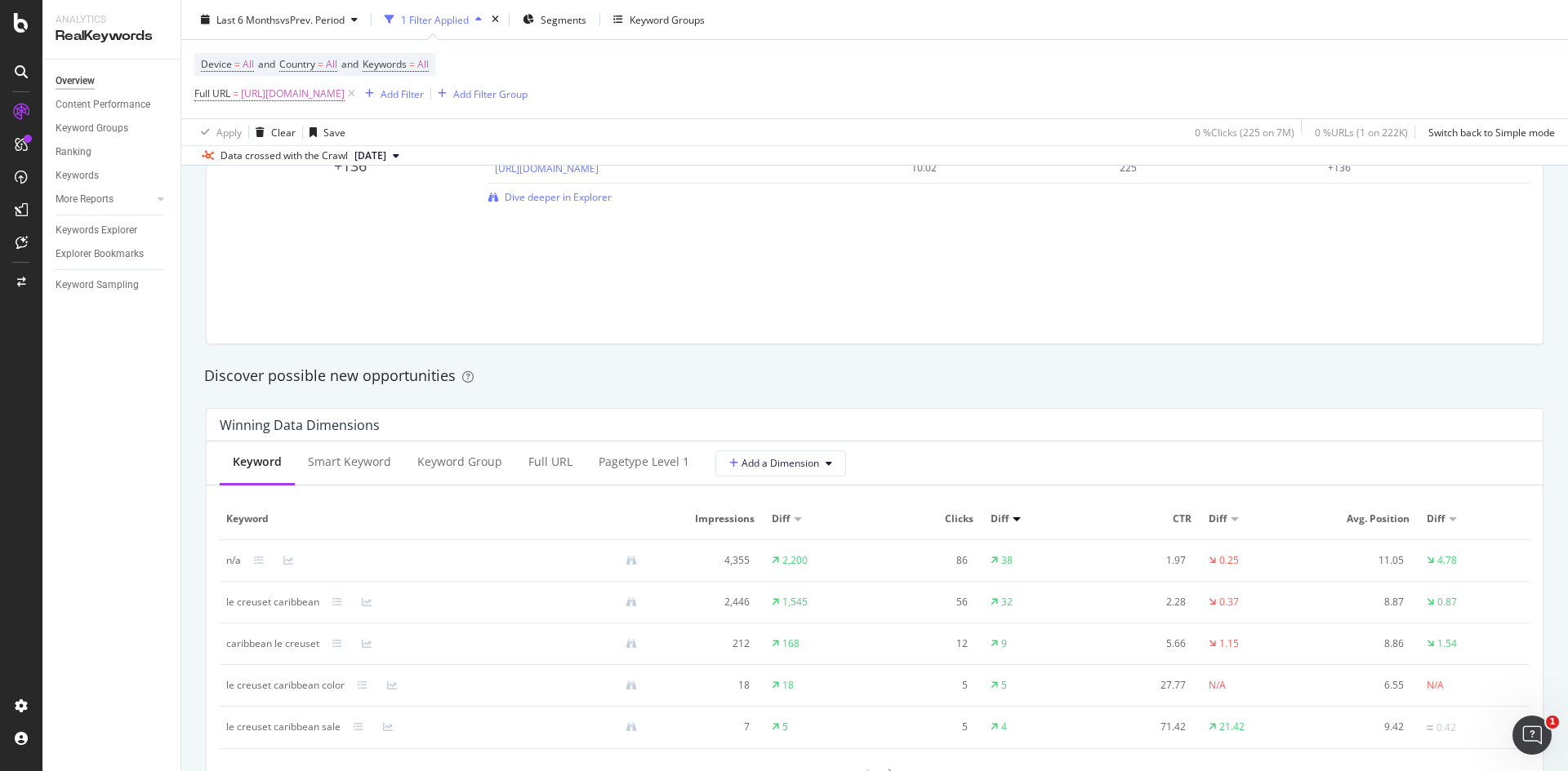
scroll to position [1234, 0]
click at [345, 96] on span "[URL][DOMAIN_NAME]" at bounding box center [293, 94] width 104 height 23
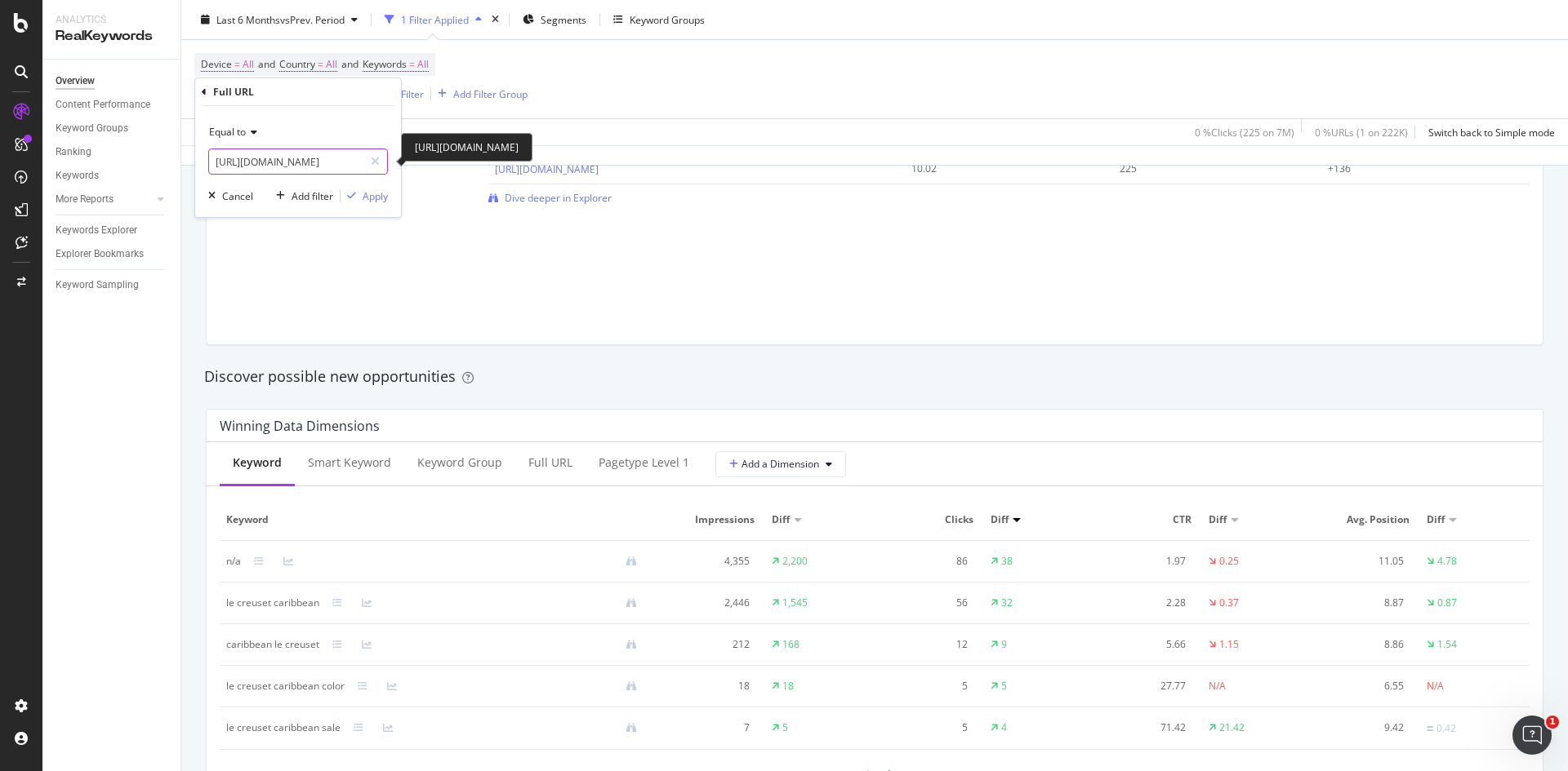
click at [346, 157] on input "[URL][DOMAIN_NAME]" at bounding box center [286, 161] width 154 height 26
paste input "artichaut-5227"
type input "[URL][DOMAIN_NAME]"
click at [361, 191] on div "Apply" at bounding box center [364, 196] width 48 height 15
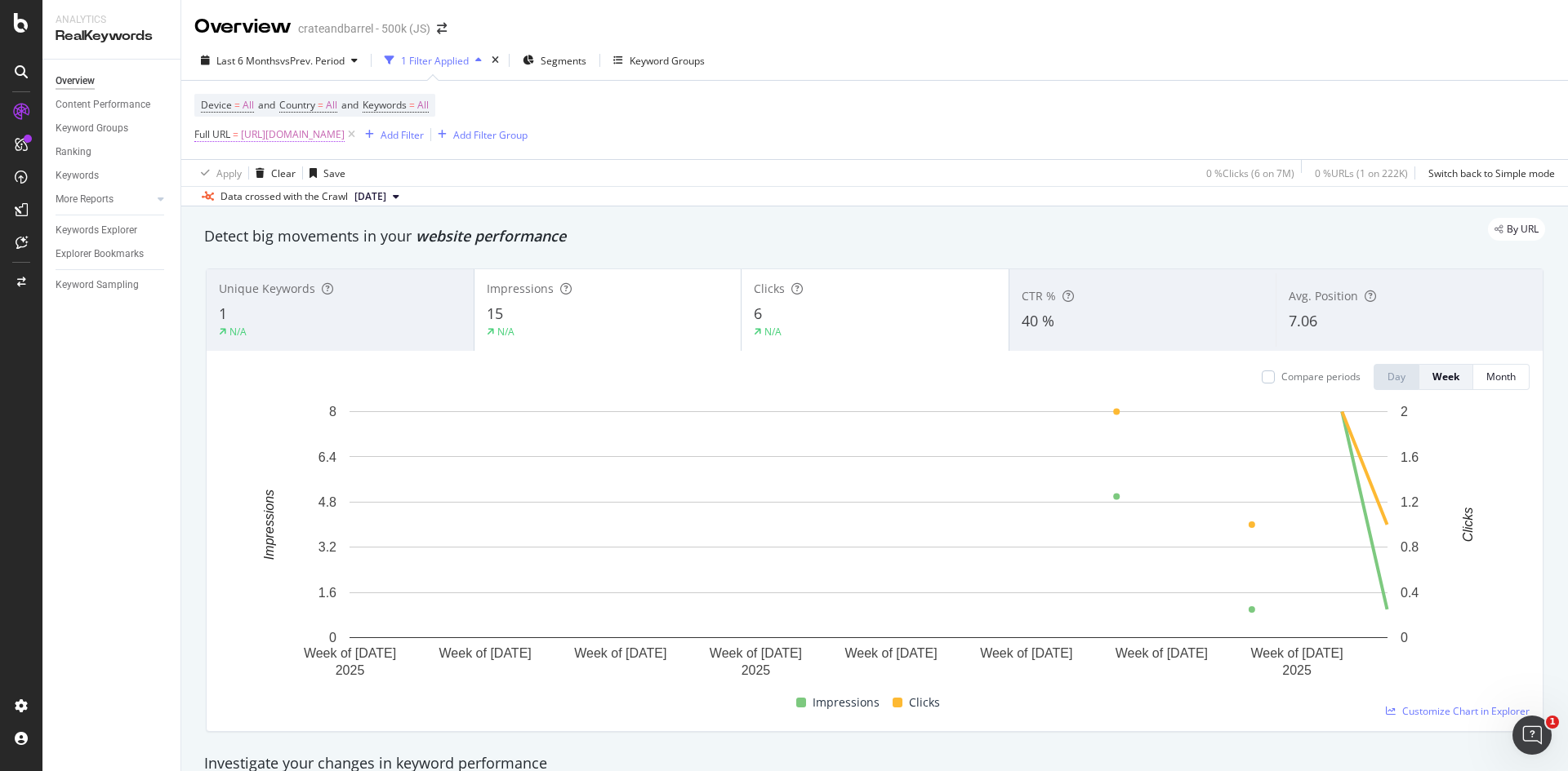
click at [345, 130] on span "[URL][DOMAIN_NAME]" at bounding box center [293, 134] width 104 height 23
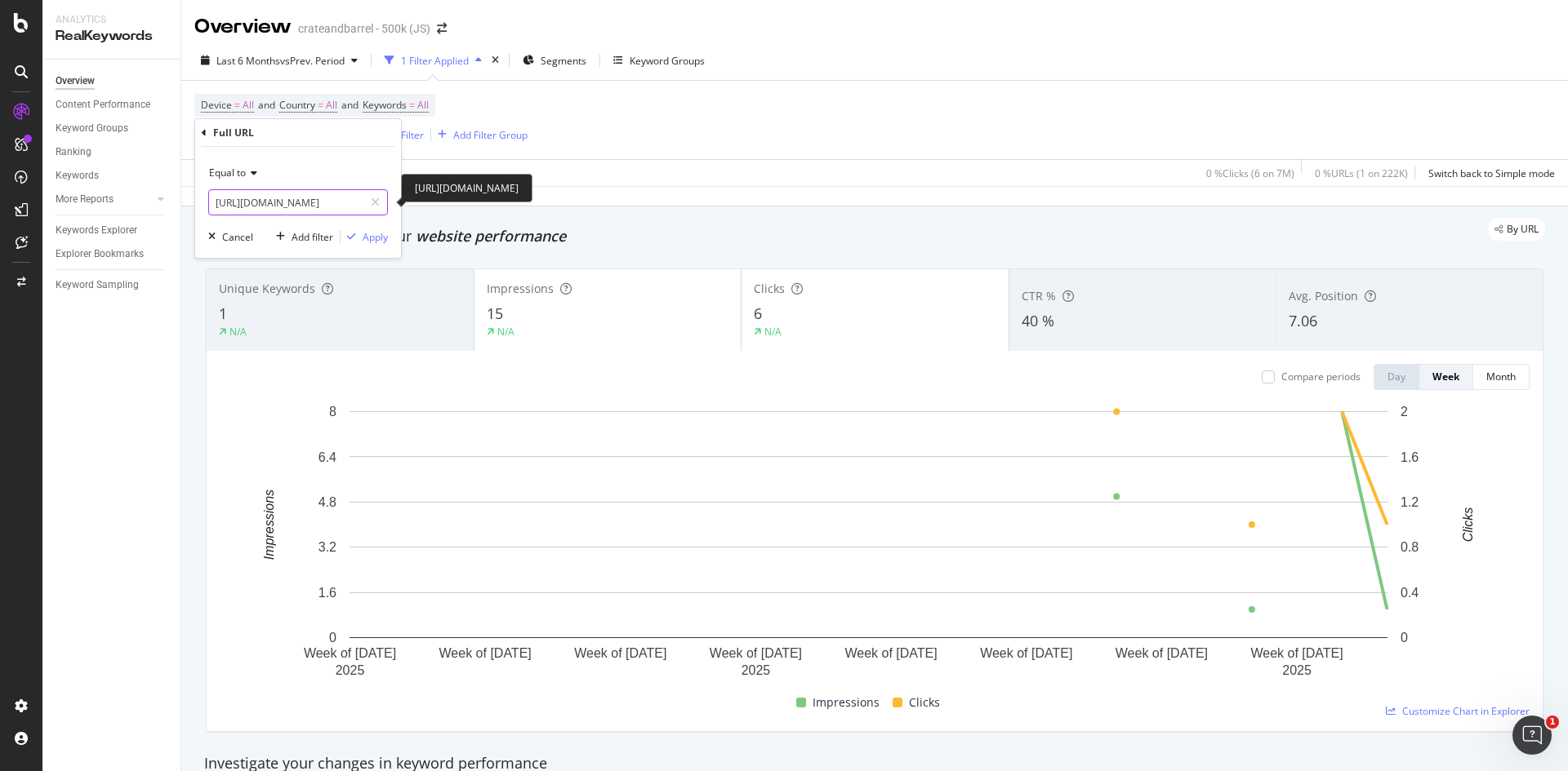
click at [318, 203] on input "[URL][DOMAIN_NAME]" at bounding box center [286, 203] width 154 height 26
paste input "olive-5226"
type input "[URL][DOMAIN_NAME]"
drag, startPoint x: 384, startPoint y: 236, endPoint x: 1205, endPoint y: 186, distance: 822.5
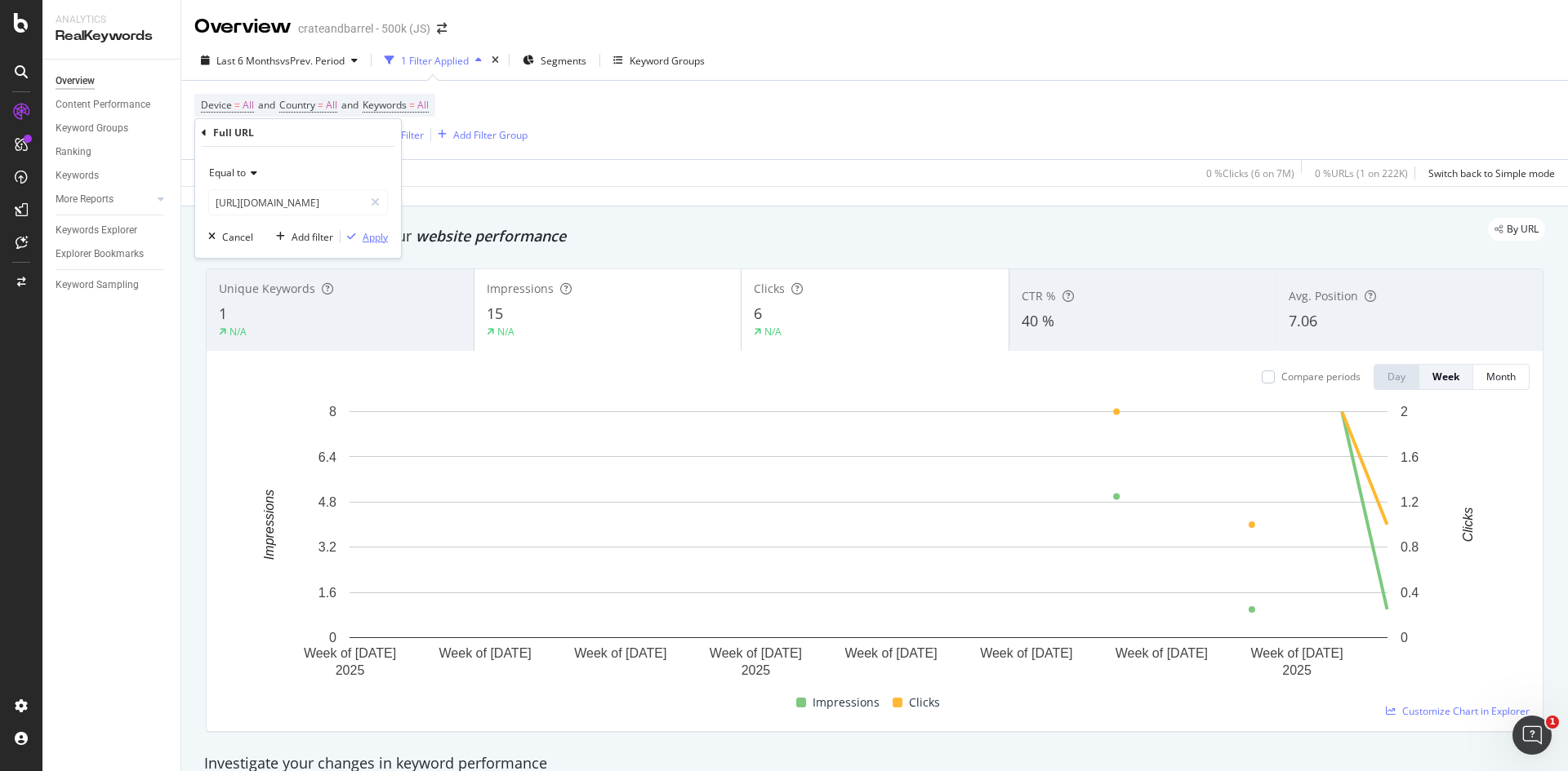
click at [383, 235] on div "Apply" at bounding box center [374, 237] width 25 height 14
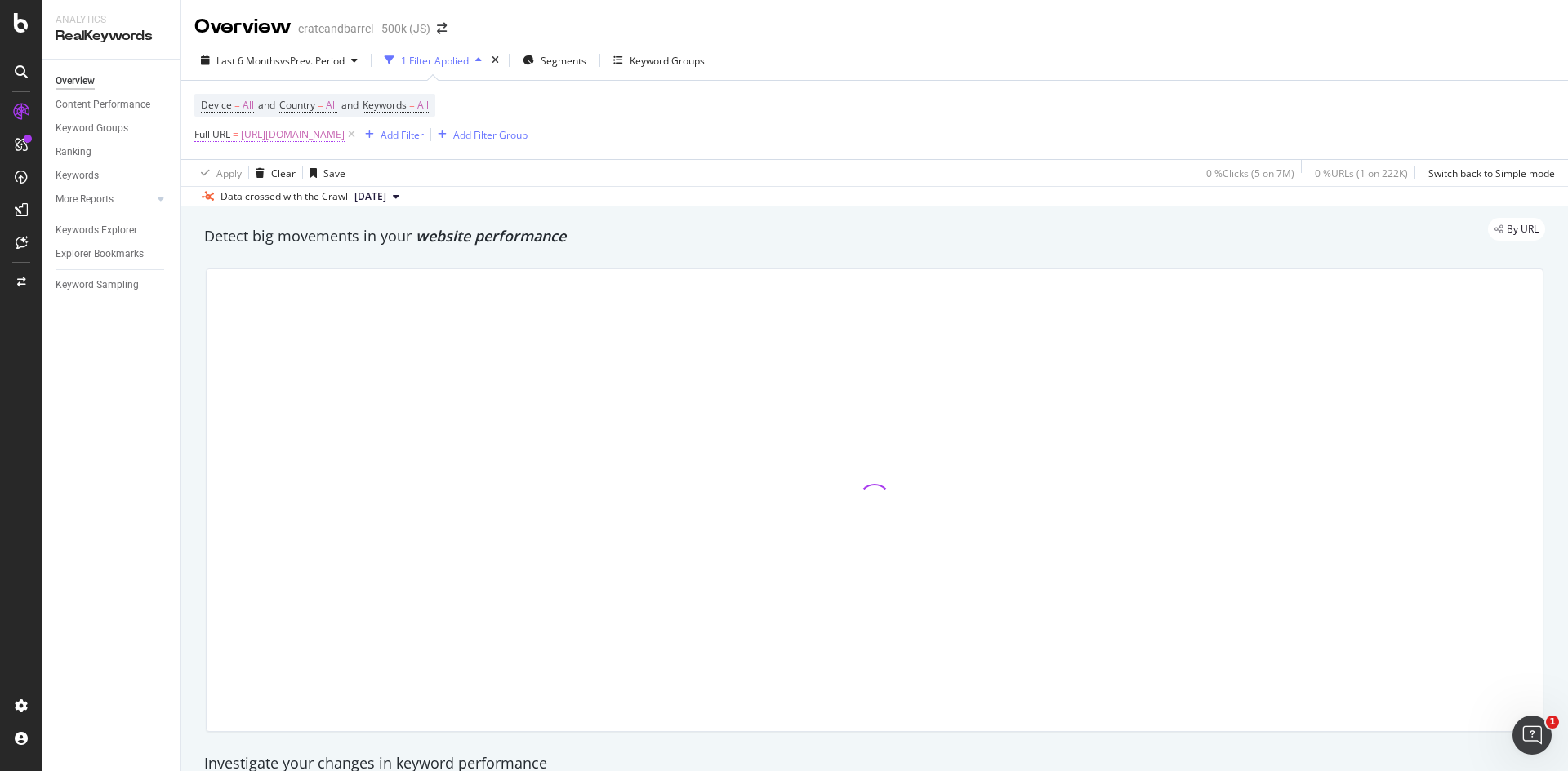
click at [345, 139] on span "[URL][DOMAIN_NAME]" at bounding box center [293, 134] width 104 height 23
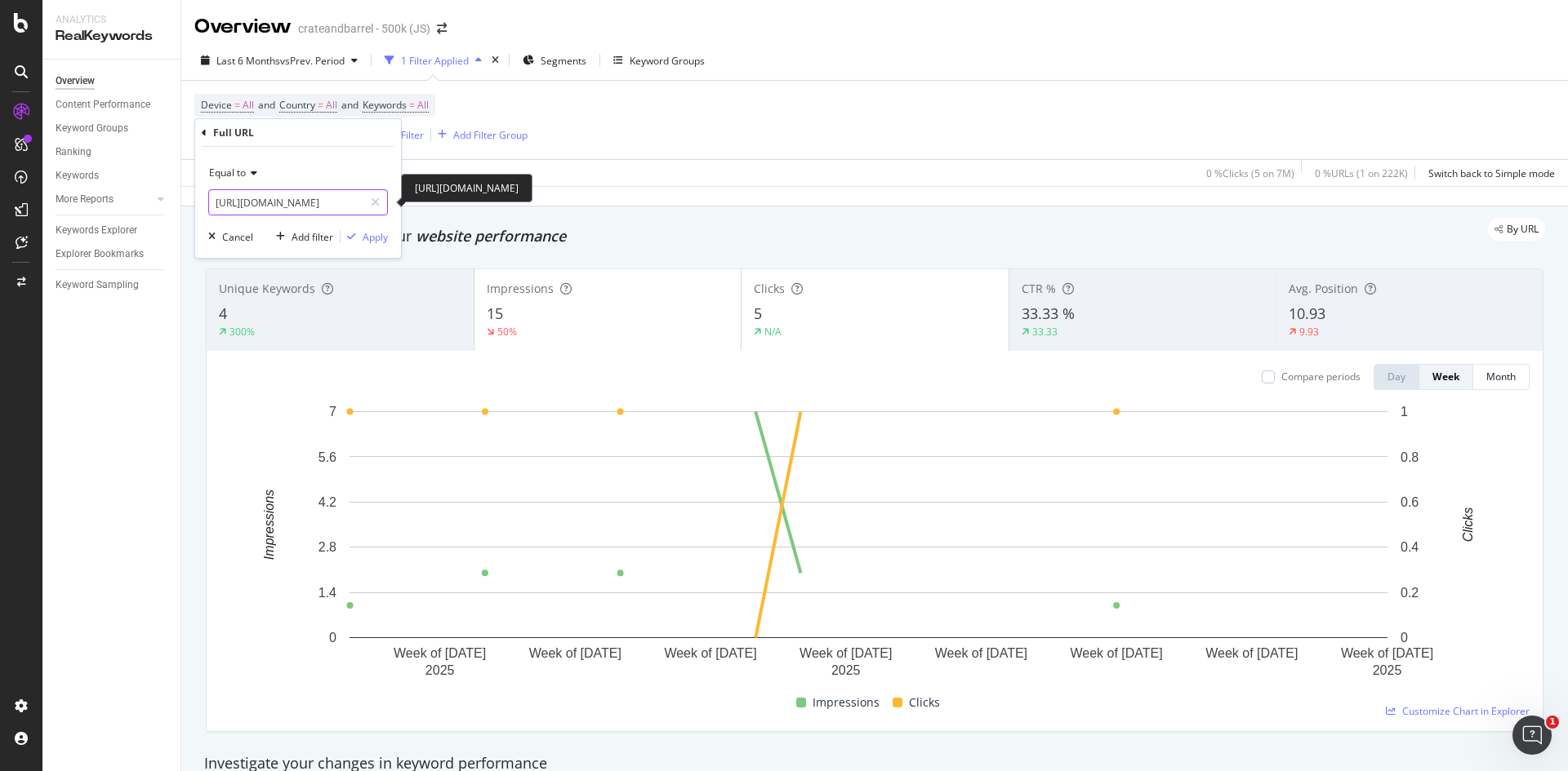
click at [328, 200] on input "[URL][DOMAIN_NAME]" at bounding box center [286, 203] width 154 height 26
paste input "shallot-le-creuset-4930"
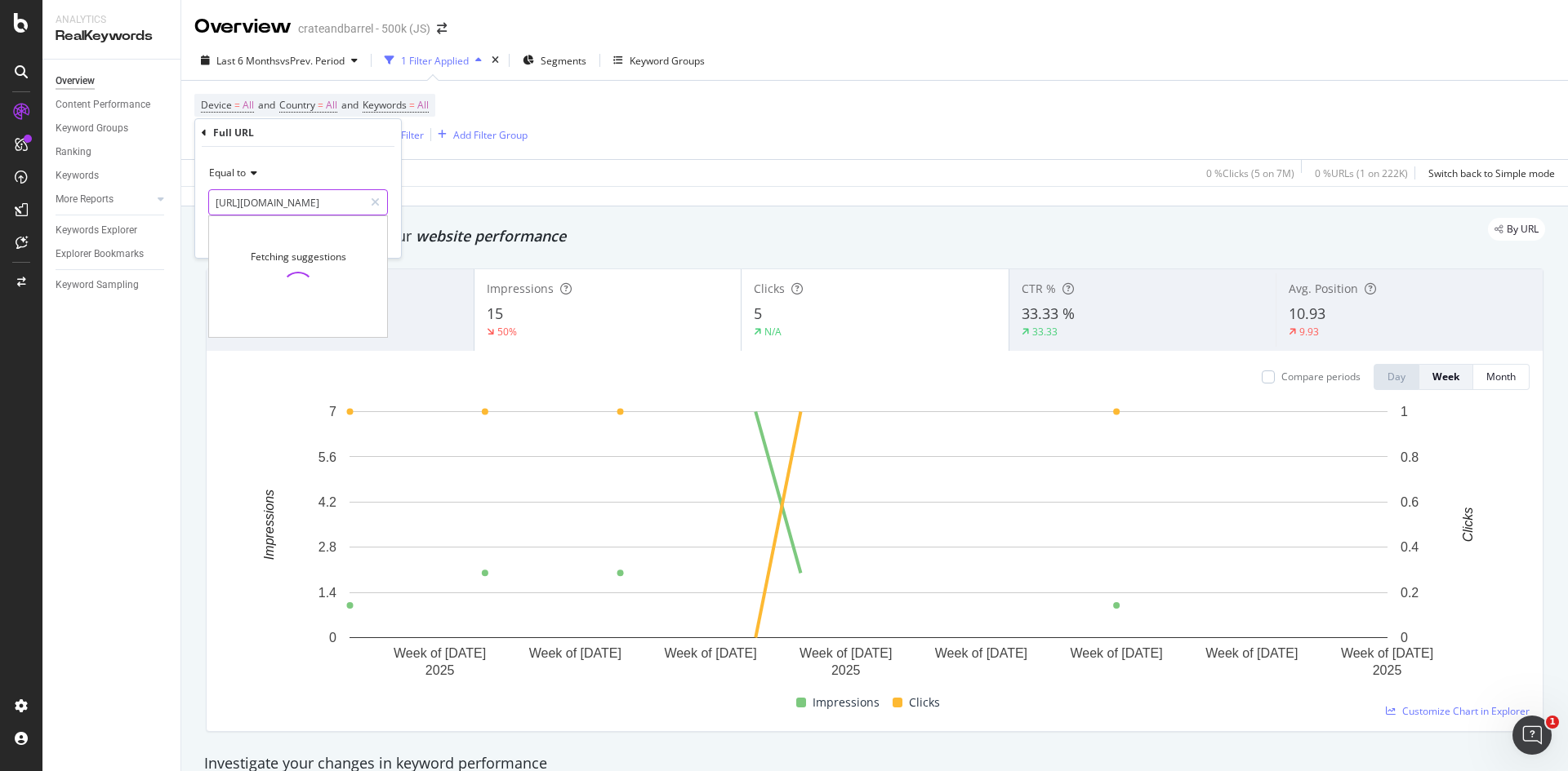
scroll to position [0, 287]
type input "[URL][DOMAIN_NAME]"
click at [379, 237] on div "Apply" at bounding box center [374, 237] width 25 height 14
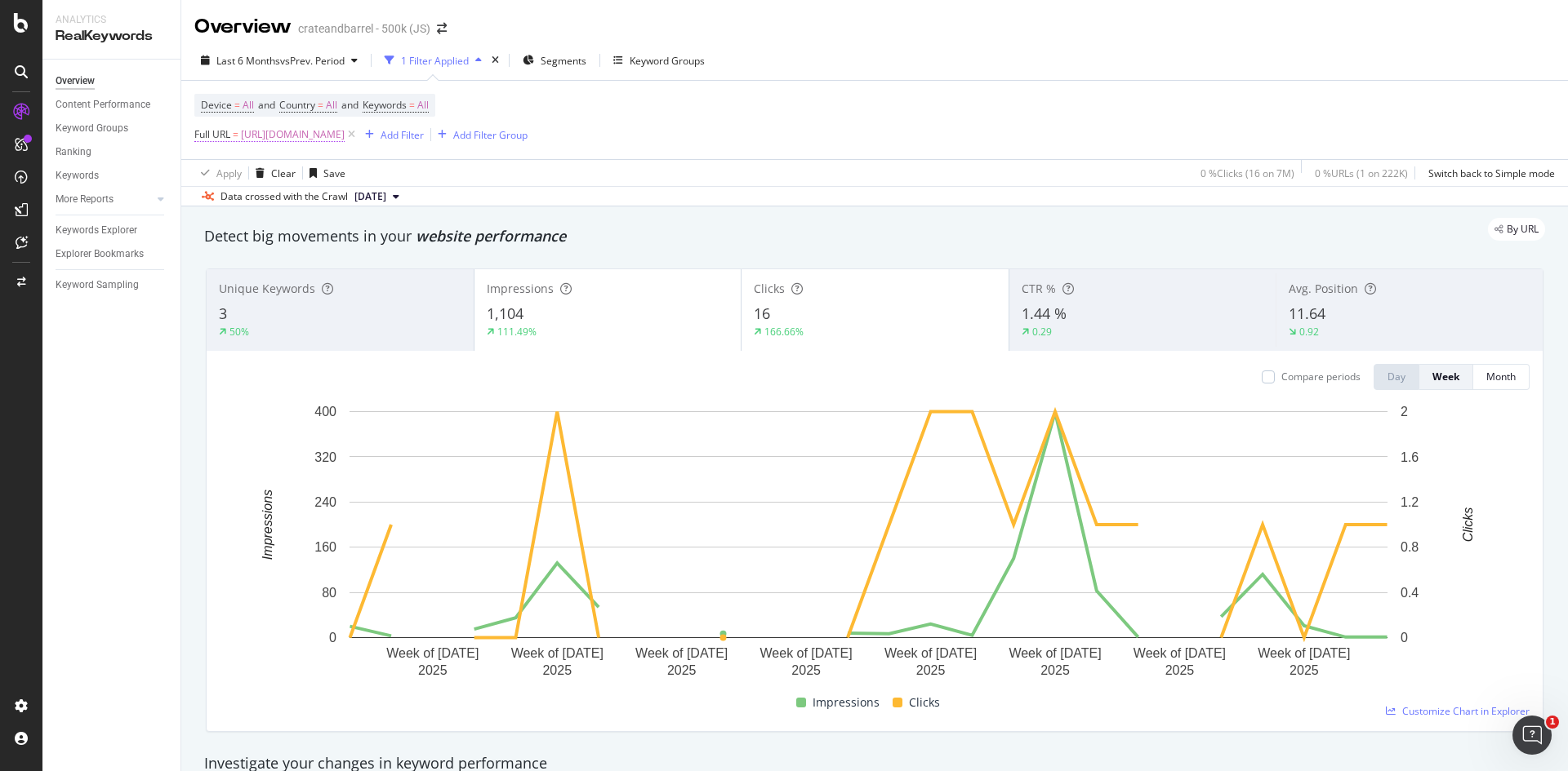
click at [345, 133] on span "[URL][DOMAIN_NAME]" at bounding box center [293, 134] width 104 height 23
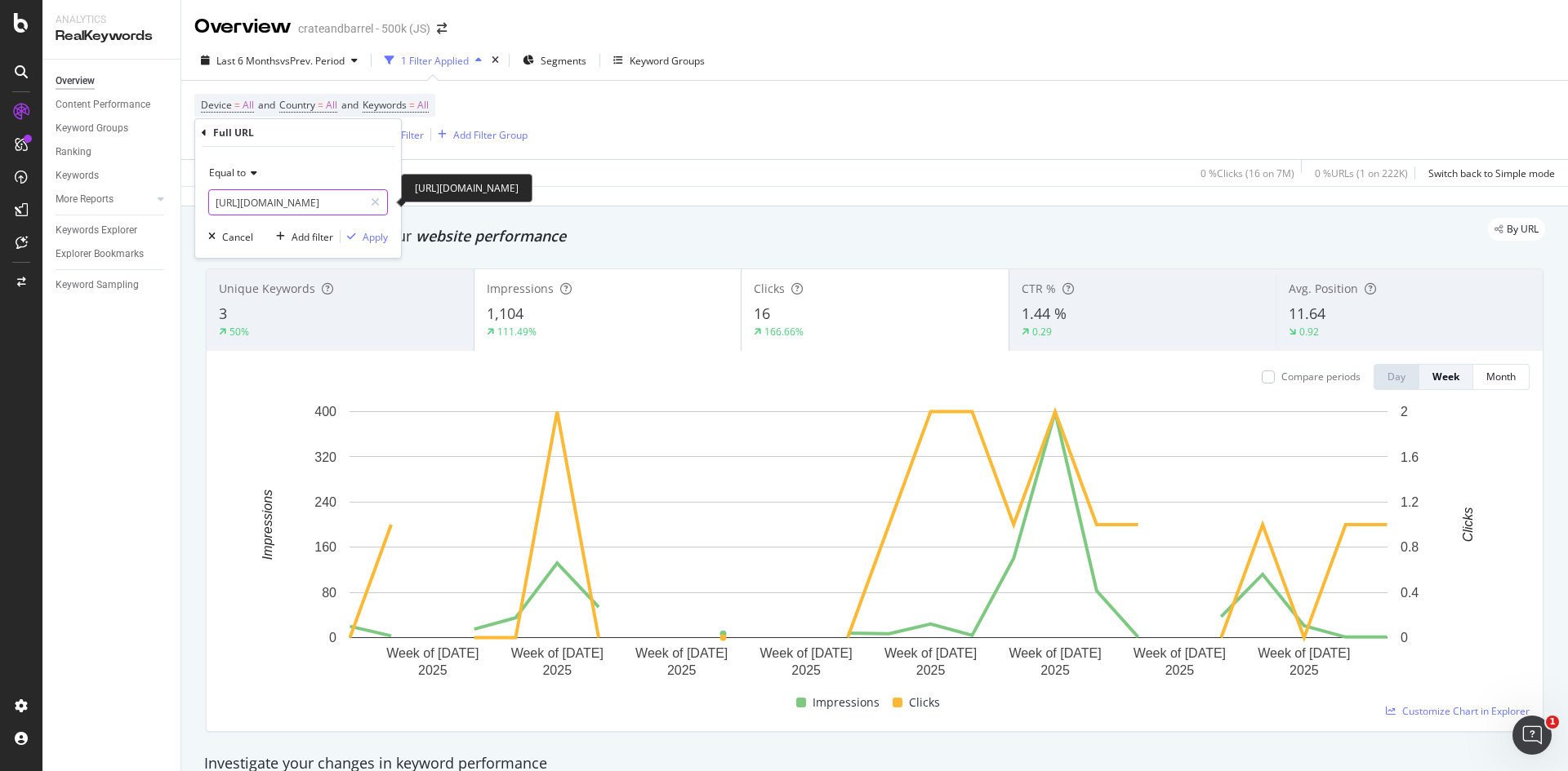
click at [335, 198] on input "[URL][DOMAIN_NAME]" at bounding box center [286, 203] width 154 height 26
paste input "le-creuset-cerise-red-477"
type input "[URL][DOMAIN_NAME]"
drag, startPoint x: 366, startPoint y: 236, endPoint x: 515, endPoint y: 225, distance: 149.4
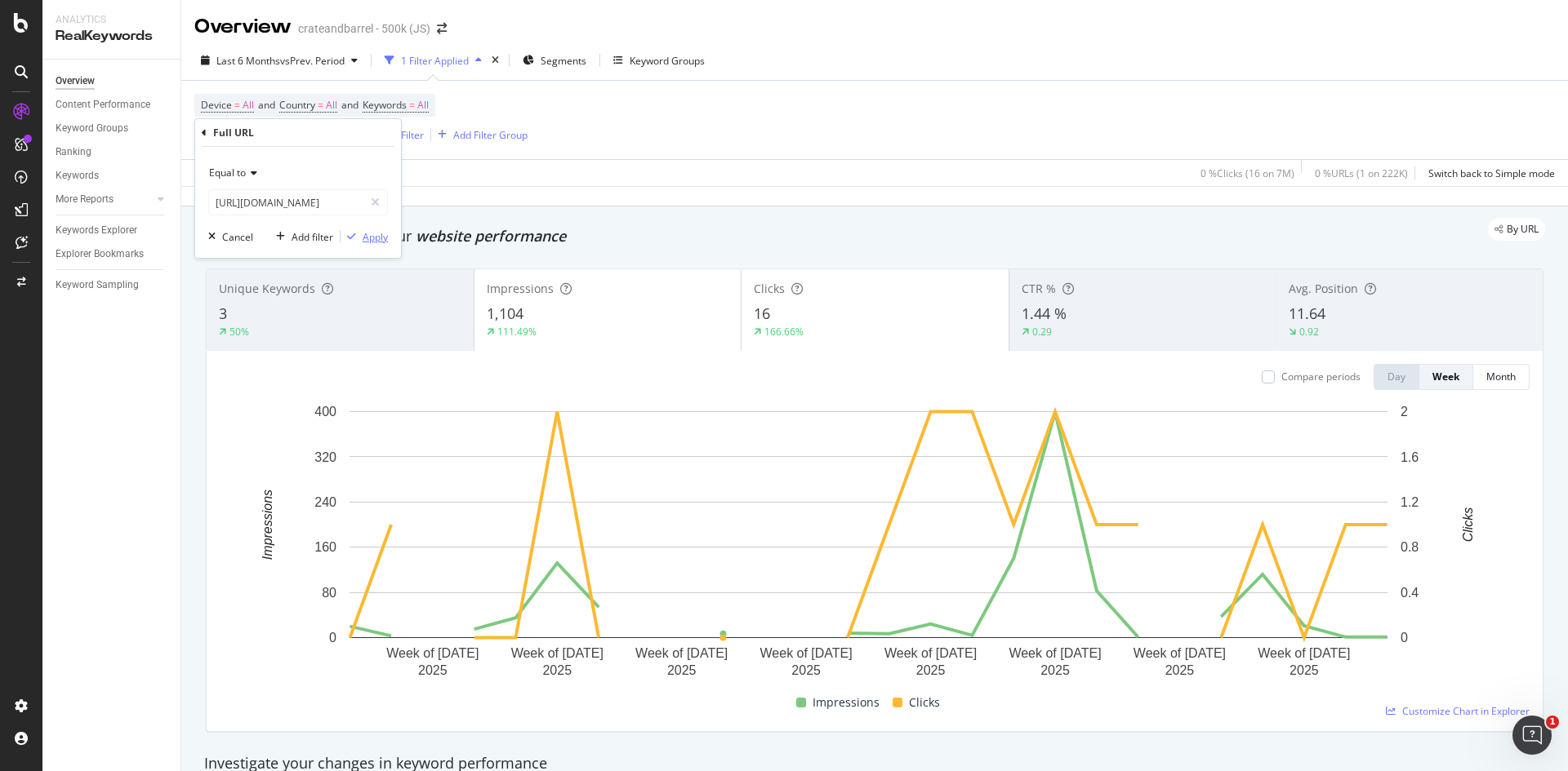
click at [366, 237] on div "Apply" at bounding box center [374, 237] width 25 height 14
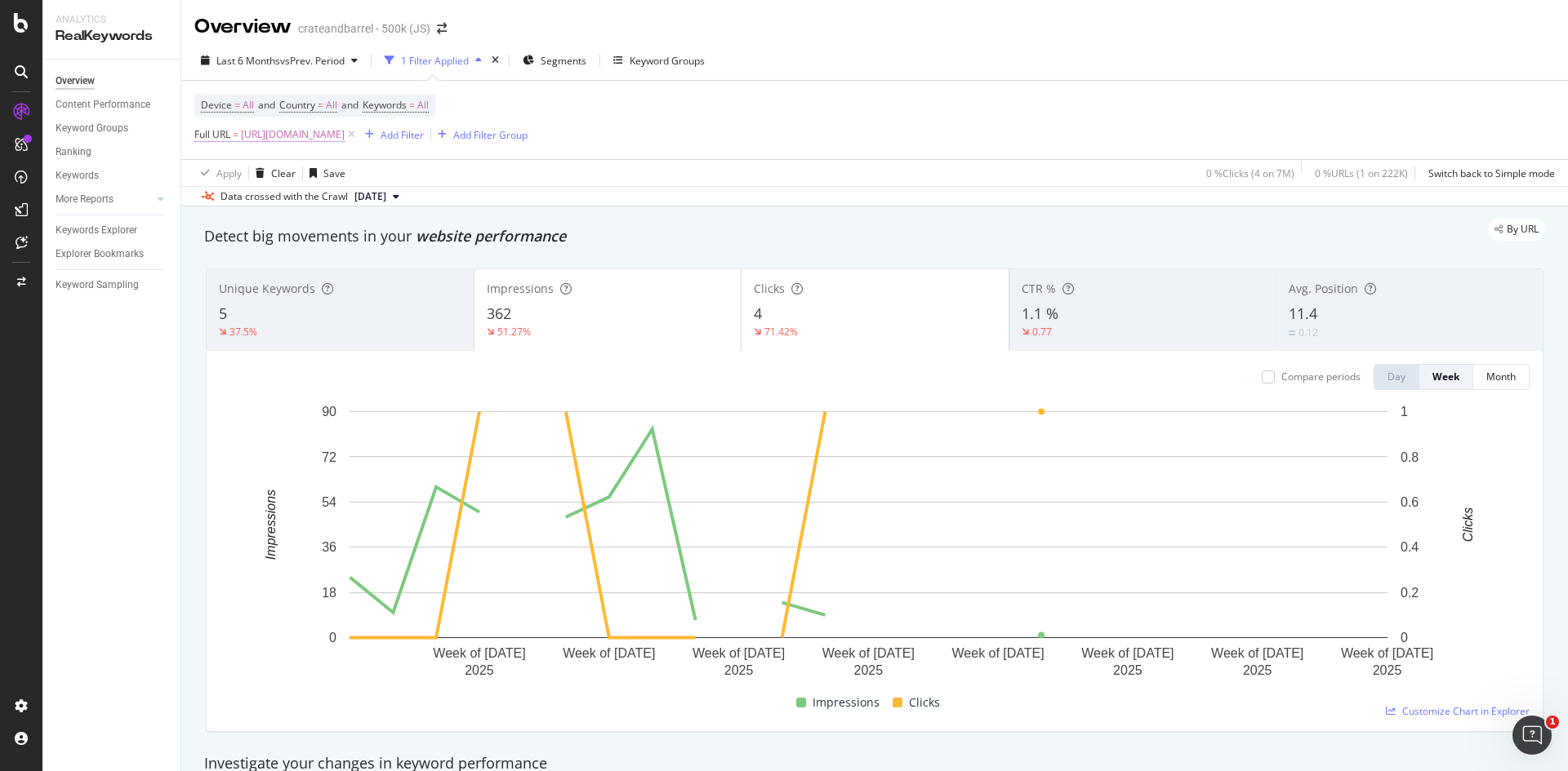
click at [608, 145] on div "Device = All and Country = All and Keywords = All Full URL = [URL][DOMAIN_NAME]…" at bounding box center [875, 120] width 1361 height 78
click at [345, 140] on span "[URL][DOMAIN_NAME]" at bounding box center [293, 134] width 104 height 23
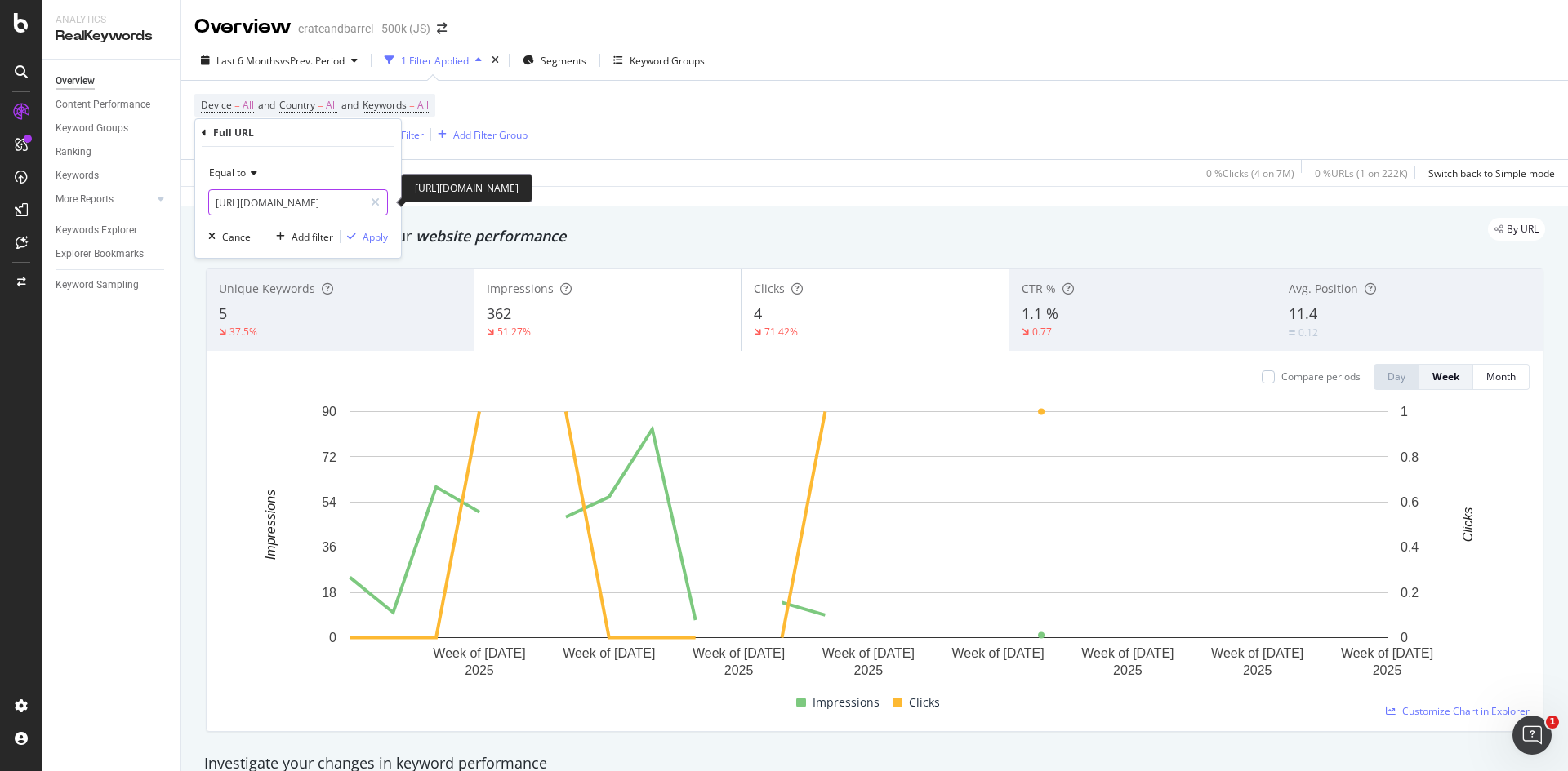
click at [338, 208] on input "[URL][DOMAIN_NAME]" at bounding box center [286, 203] width 154 height 26
paste input "flame-le-creuset-cookware-4933"
type input "[URL][DOMAIN_NAME]"
click at [374, 243] on button "Apply" at bounding box center [364, 236] width 48 height 16
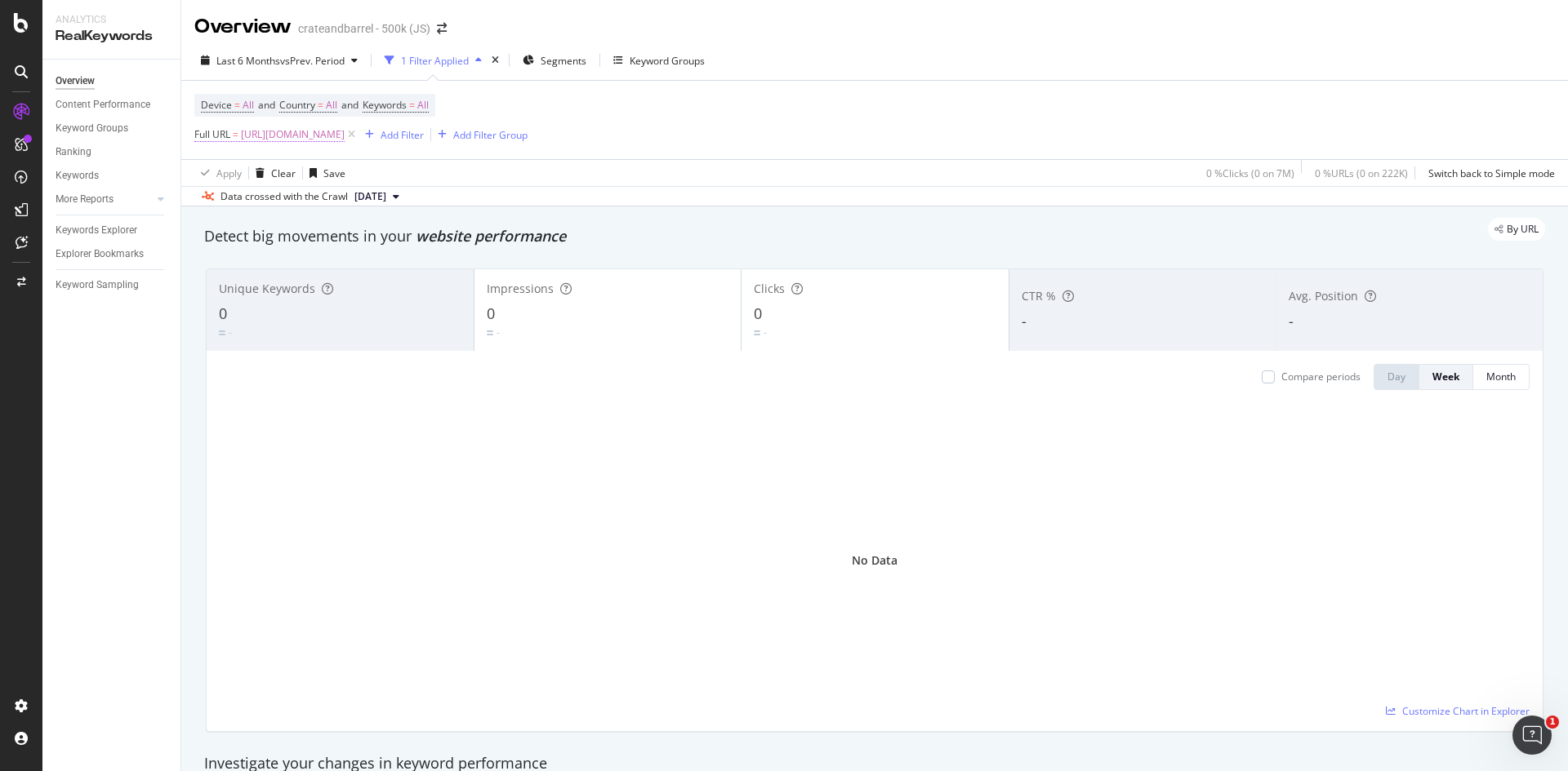
click at [345, 134] on span "[URL][DOMAIN_NAME]" at bounding box center [293, 134] width 104 height 23
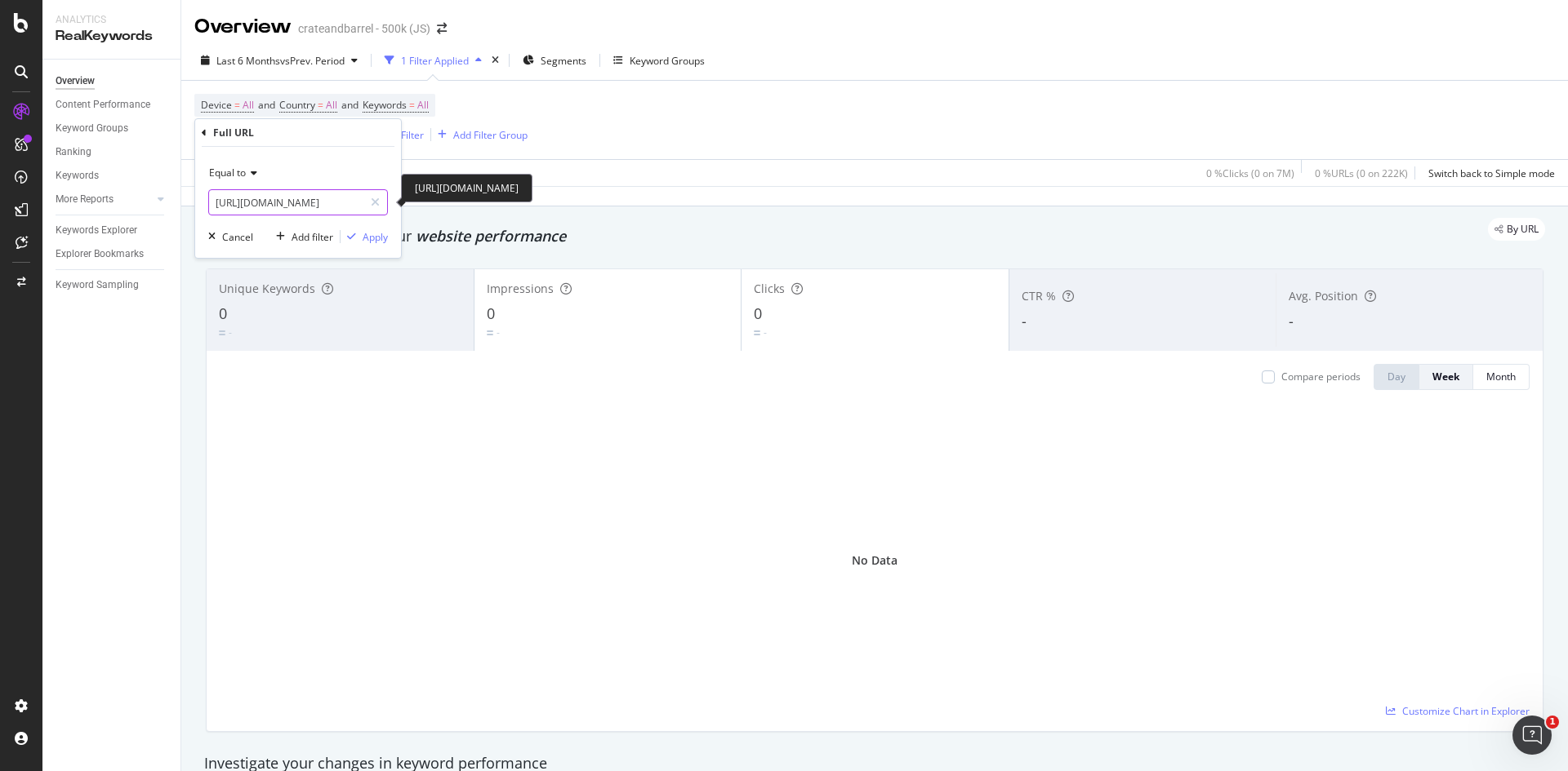
click at [313, 209] on input "[URL][DOMAIN_NAME]" at bounding box center [286, 203] width 154 height 26
paste input "le-creuset-peche-5224"
type input "[URL][DOMAIN_NAME]"
click at [373, 234] on div "Apply" at bounding box center [374, 237] width 25 height 14
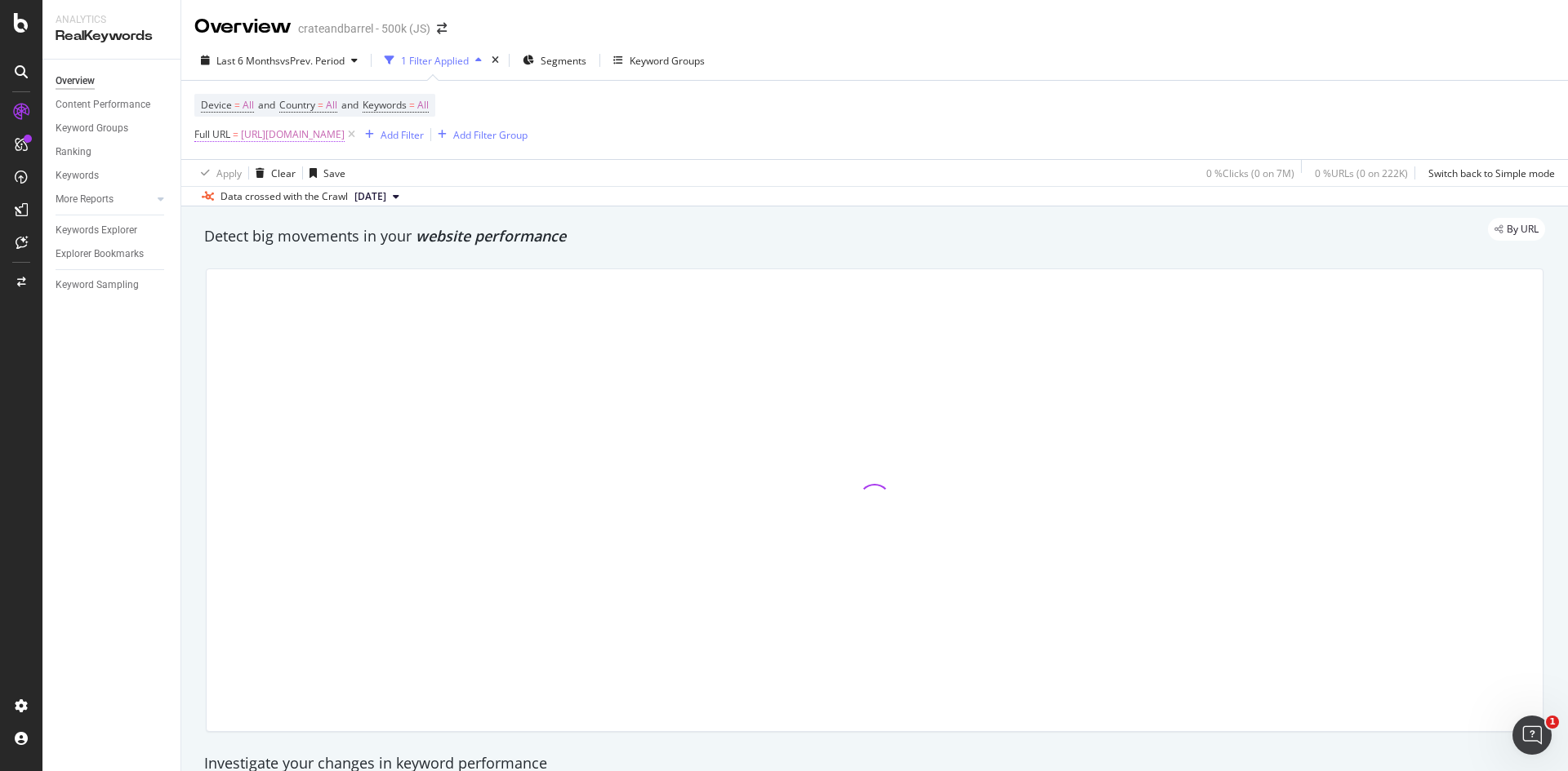
click at [345, 141] on span "[URL][DOMAIN_NAME]" at bounding box center [293, 134] width 104 height 23
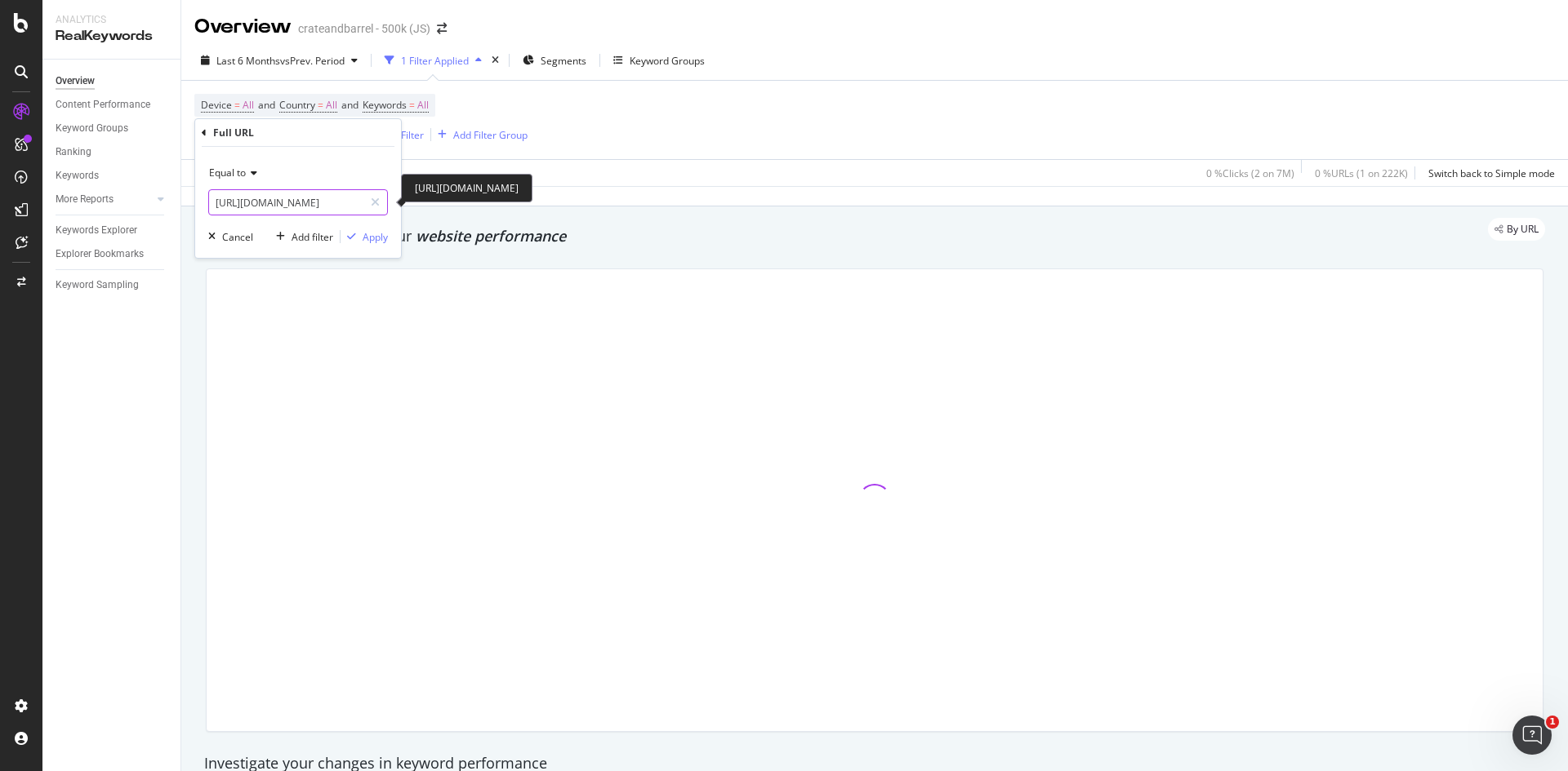
click at [335, 198] on input "[URL][DOMAIN_NAME]" at bounding box center [286, 203] width 154 height 26
paste input "rhone-493"
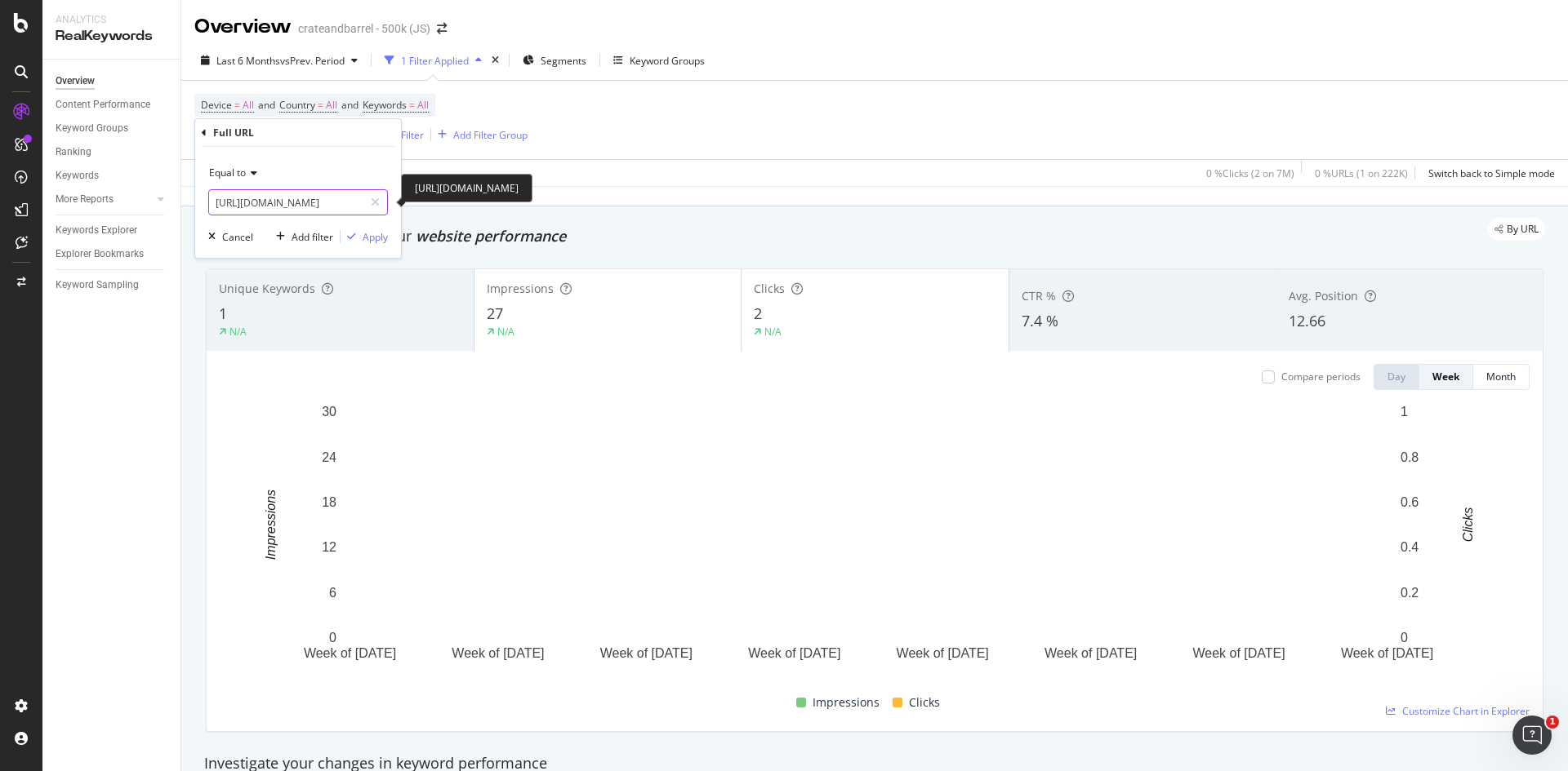
scroll to position [0, 283]
type input "[URL][DOMAIN_NAME]"
click at [346, 248] on div "Equal to [URL][DOMAIN_NAME] [URL][DOMAIN_NAME] Cancel Add filter Apply" at bounding box center [297, 203] width 205 height 111
click at [367, 236] on div "Apply" at bounding box center [374, 237] width 25 height 14
